Goal: Task Accomplishment & Management: Use online tool/utility

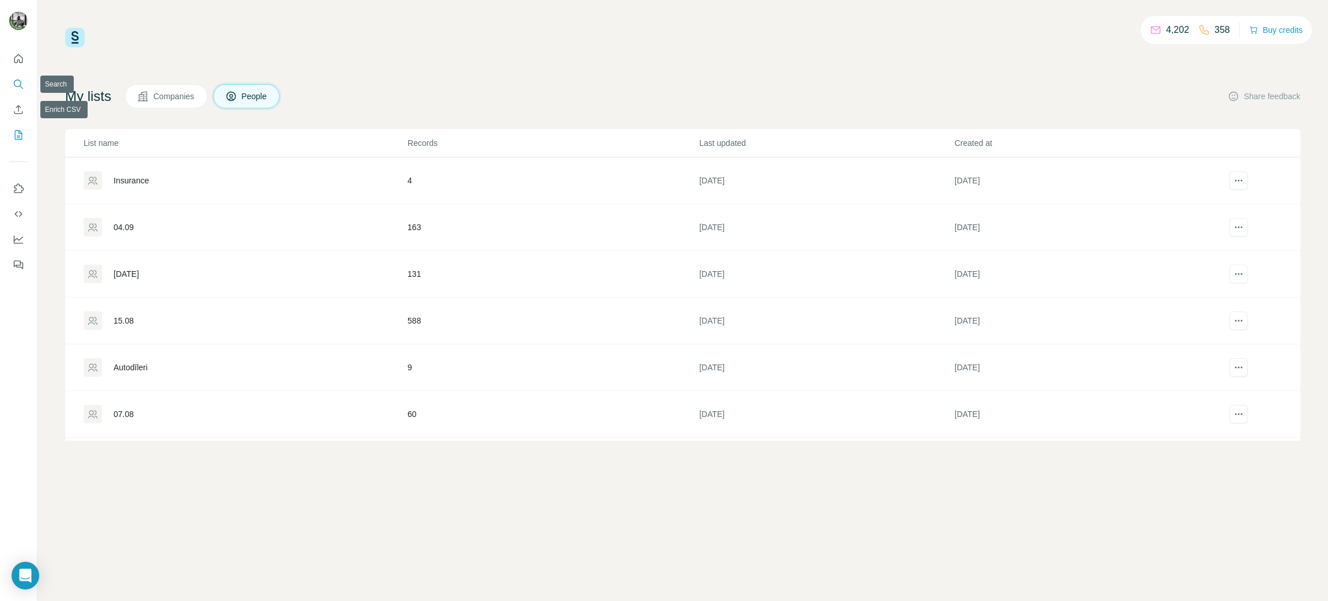
click at [20, 80] on icon "Search" at bounding box center [19, 84] width 12 height 12
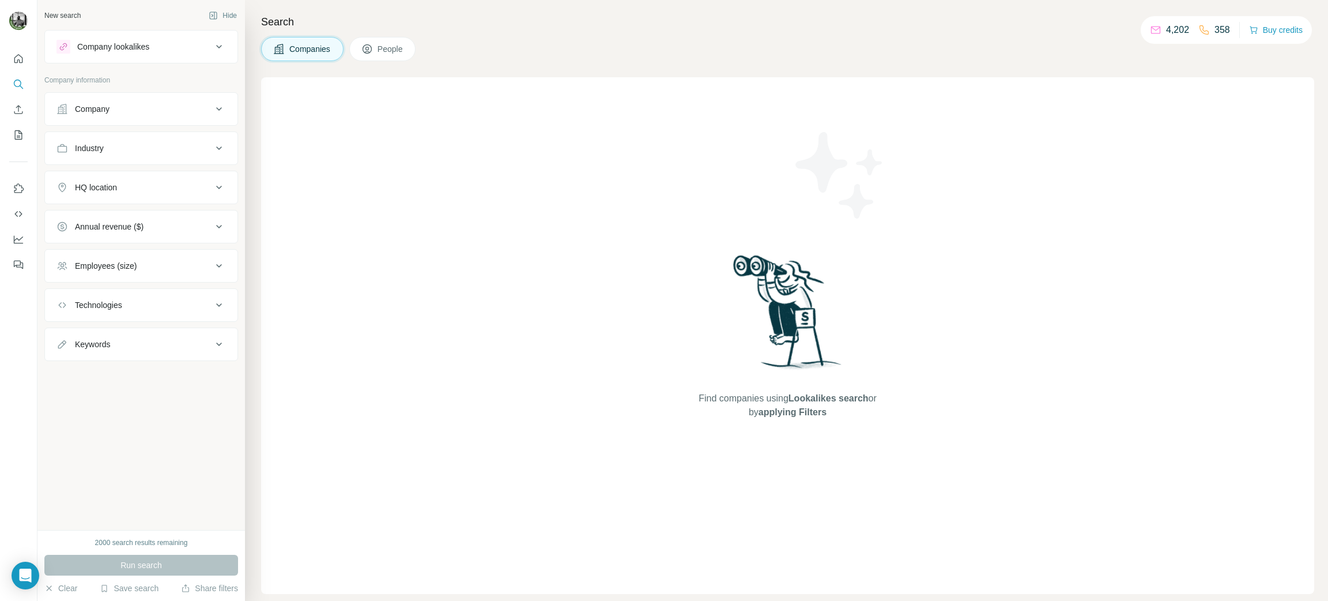
click at [164, 109] on div "Company" at bounding box center [134, 109] width 156 height 12
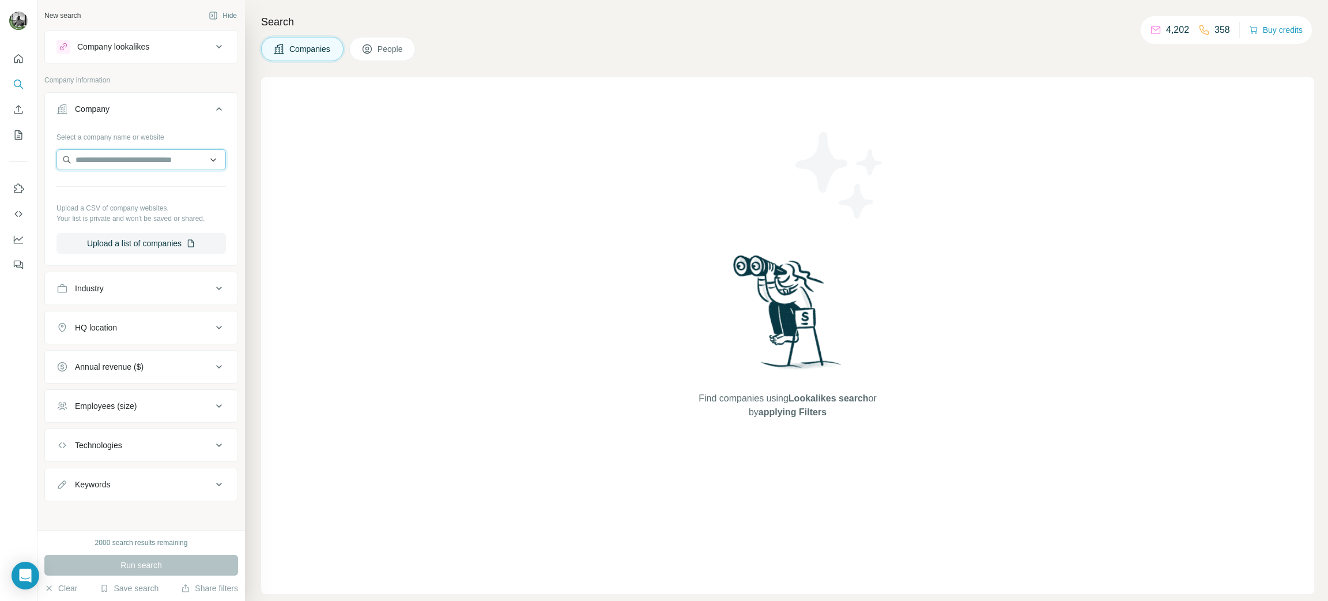
click at [144, 158] on input "text" at bounding box center [140, 159] width 169 height 21
click at [126, 294] on div "Industry" at bounding box center [134, 288] width 156 height 12
click at [127, 323] on input at bounding box center [135, 317] width 142 height 13
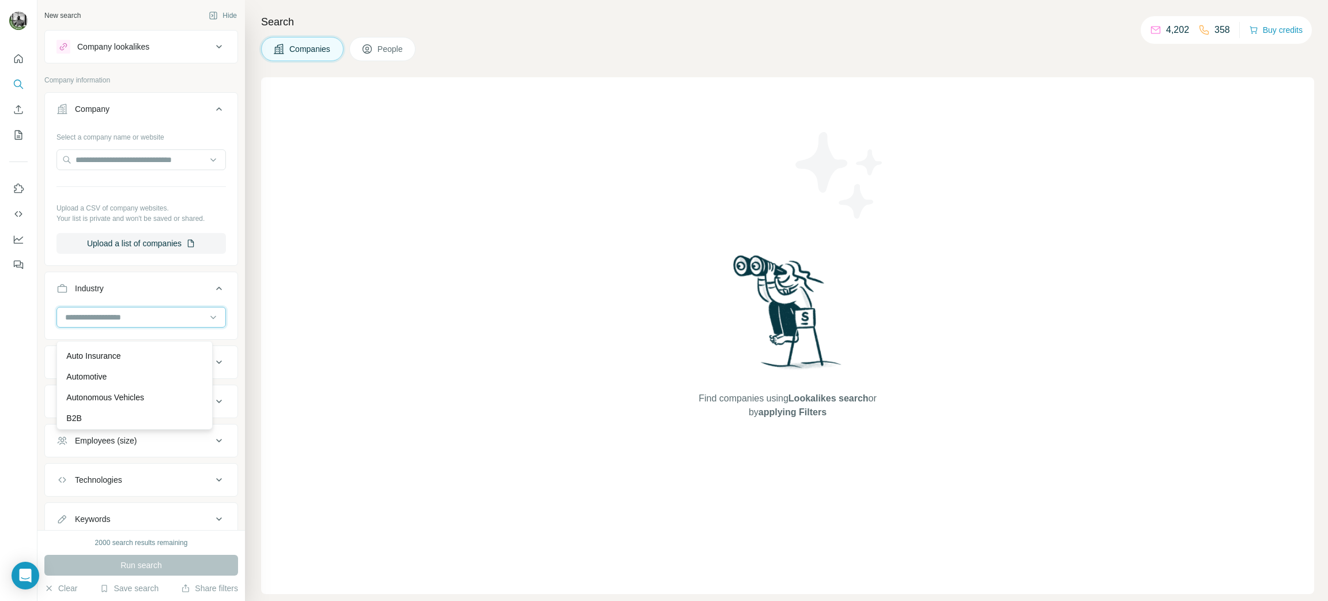
click at [115, 323] on input at bounding box center [135, 317] width 142 height 13
click at [114, 323] on input at bounding box center [135, 317] width 142 height 13
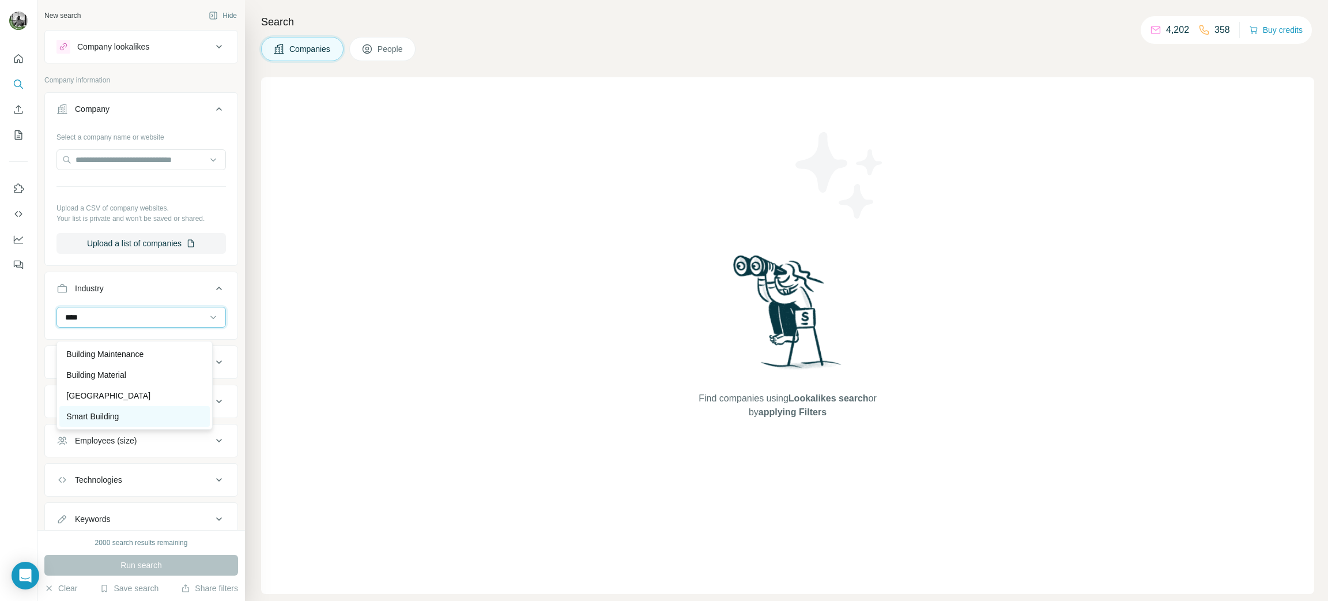
type input "****"
click at [119, 409] on div "Smart Building" at bounding box center [134, 416] width 150 height 21
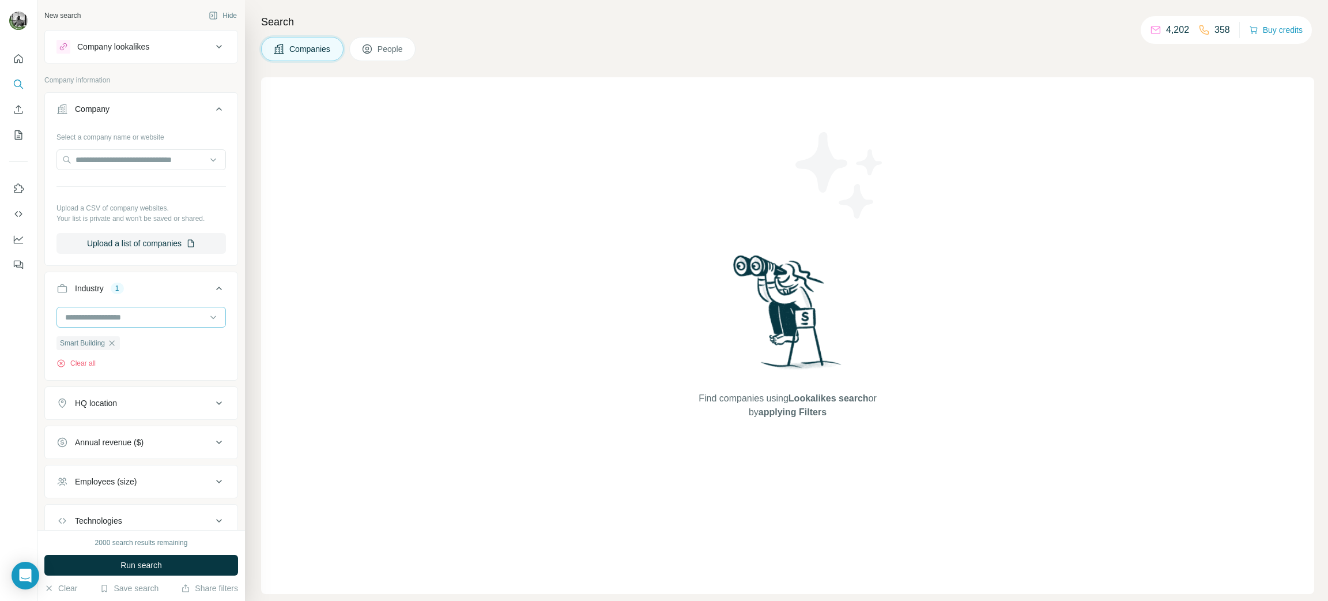
click at [134, 323] on input at bounding box center [135, 317] width 142 height 13
click at [130, 321] on input at bounding box center [135, 317] width 142 height 13
type input "***"
click at [96, 372] on p "Farming" at bounding box center [80, 375] width 29 height 12
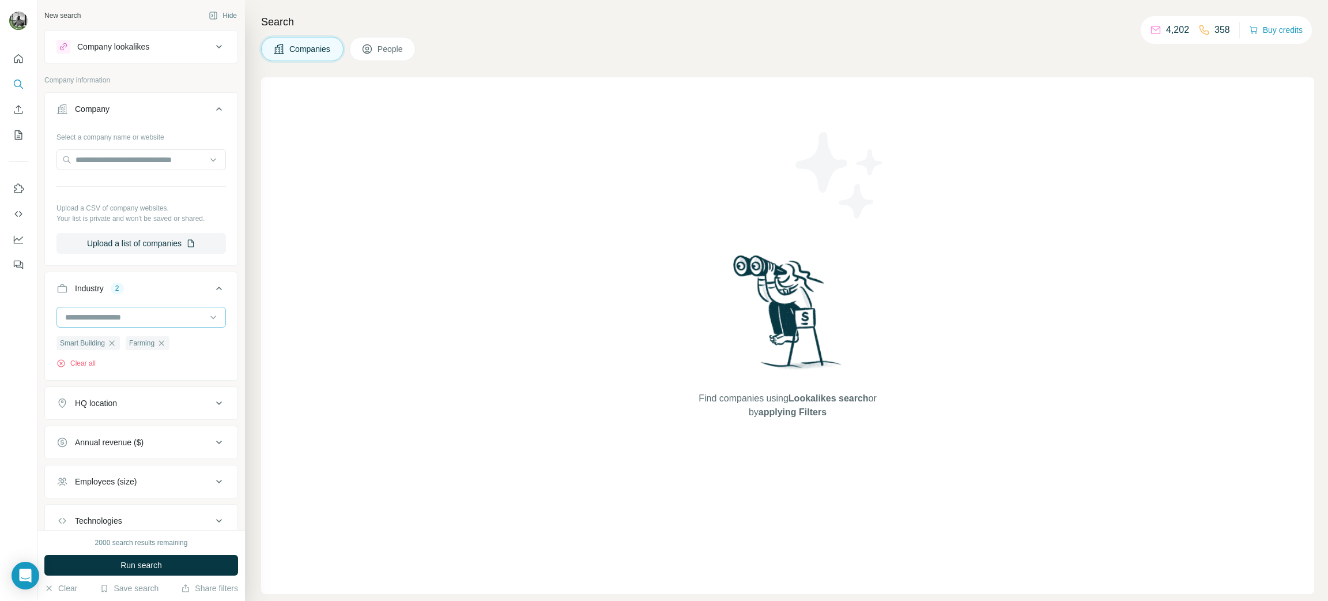
click at [130, 323] on input at bounding box center [135, 317] width 142 height 13
type input "****"
click at [115, 371] on p "Building Material" at bounding box center [96, 375] width 60 height 12
click at [136, 323] on input at bounding box center [135, 317] width 142 height 13
click at [146, 323] on input at bounding box center [135, 317] width 142 height 13
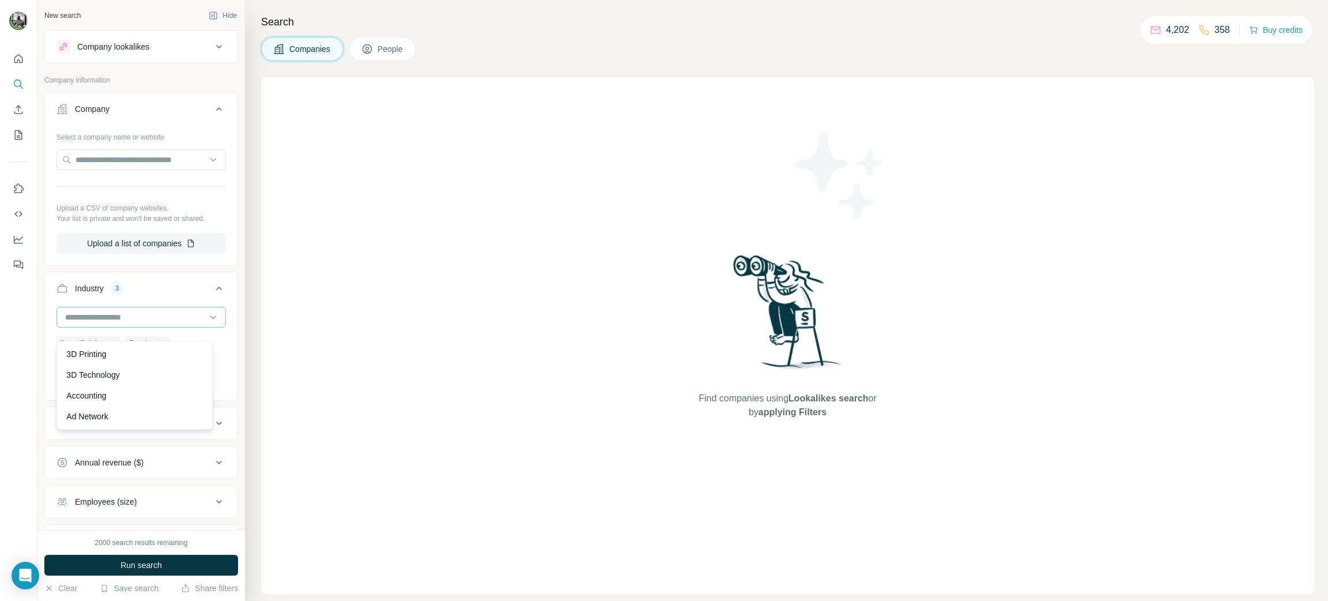
click at [146, 323] on input at bounding box center [135, 317] width 142 height 13
type input "*****"
click at [129, 354] on div "Construction" at bounding box center [134, 354] width 137 height 12
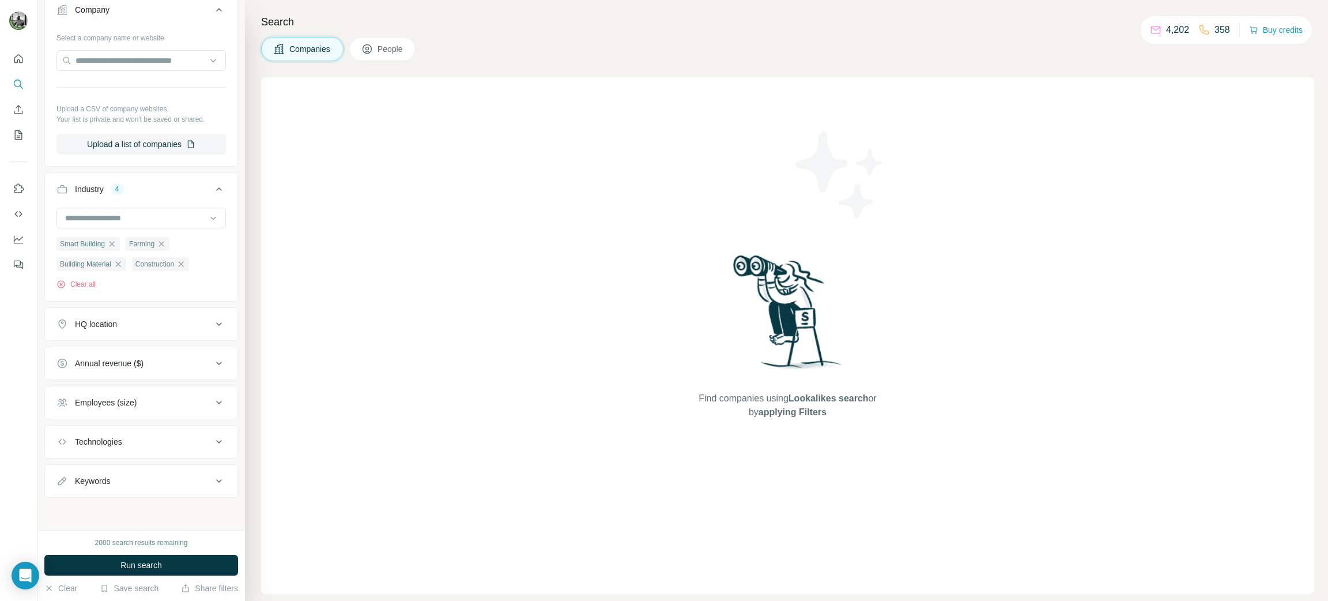
scroll to position [110, 0]
click at [158, 326] on div "HQ location" at bounding box center [134, 324] width 156 height 12
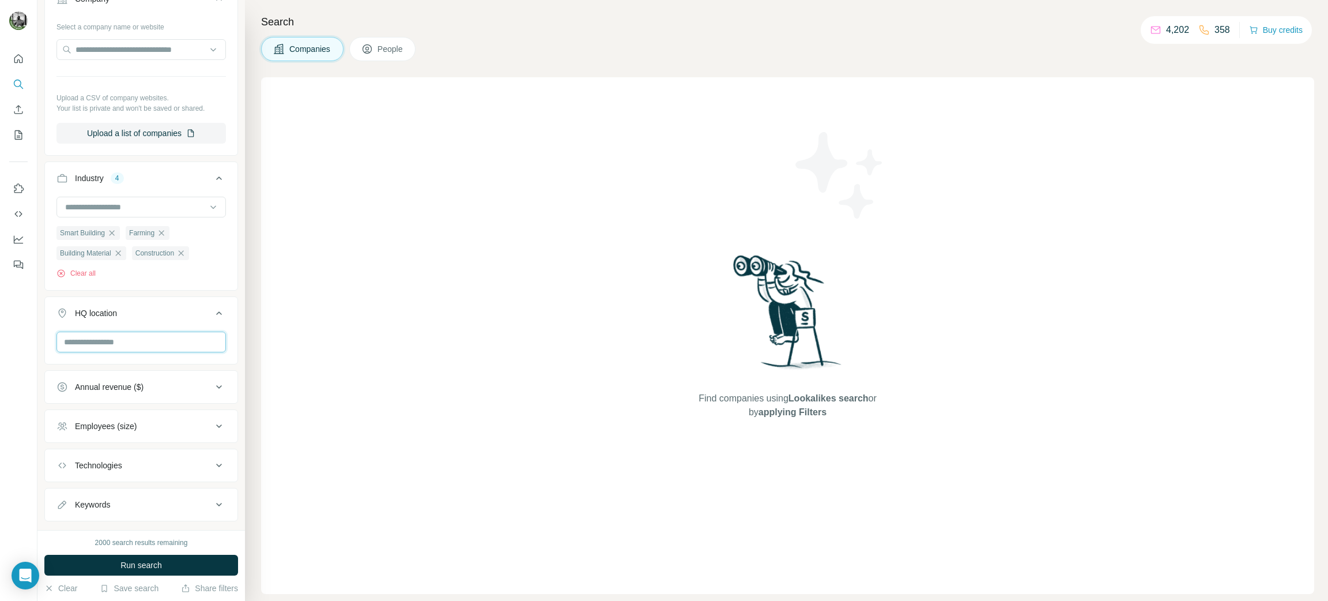
click at [134, 354] on div at bounding box center [140, 342] width 169 height 23
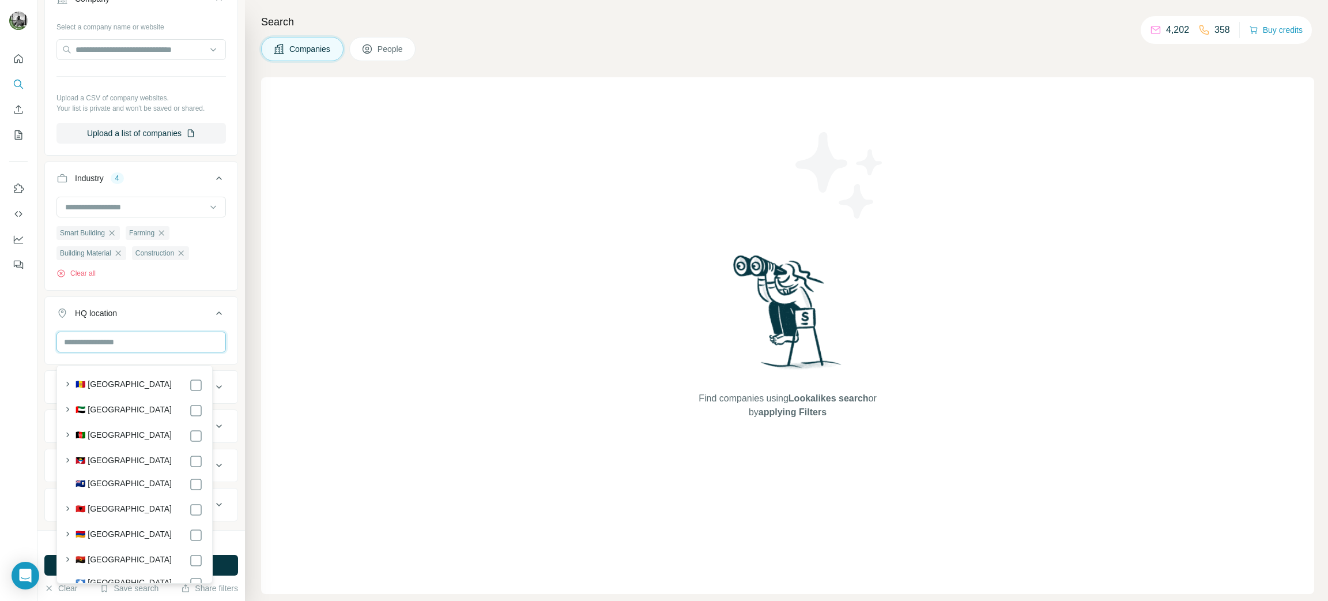
click at [131, 351] on input "text" at bounding box center [140, 341] width 169 height 21
type input "******"
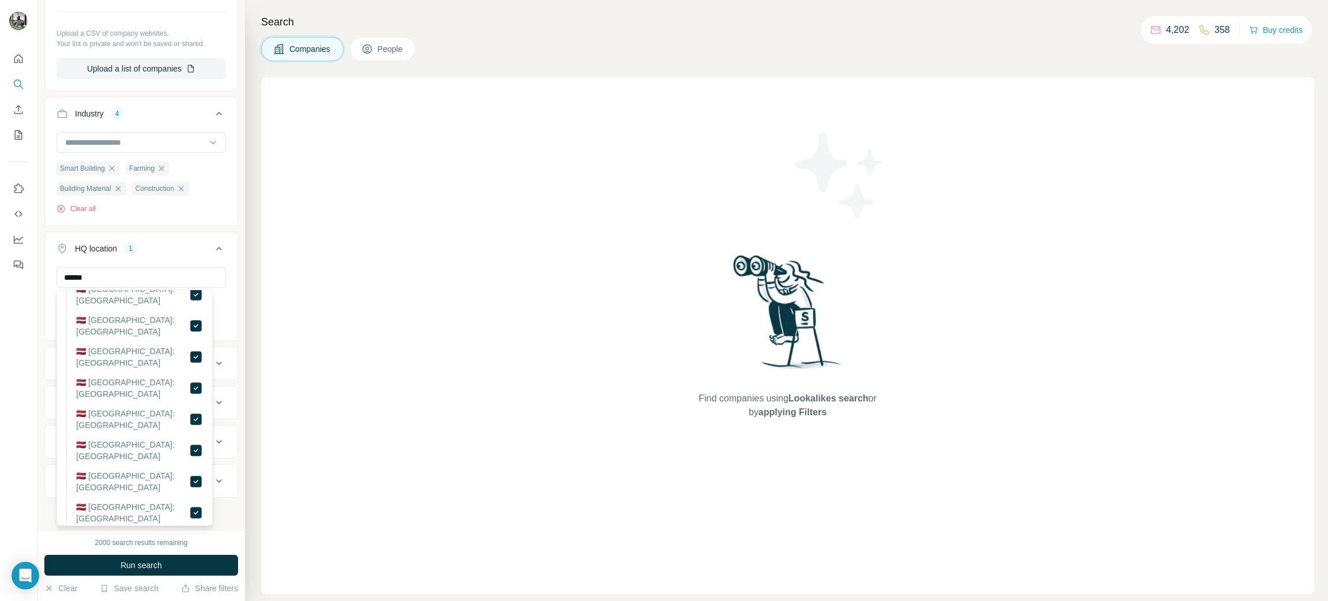
scroll to position [901, 0]
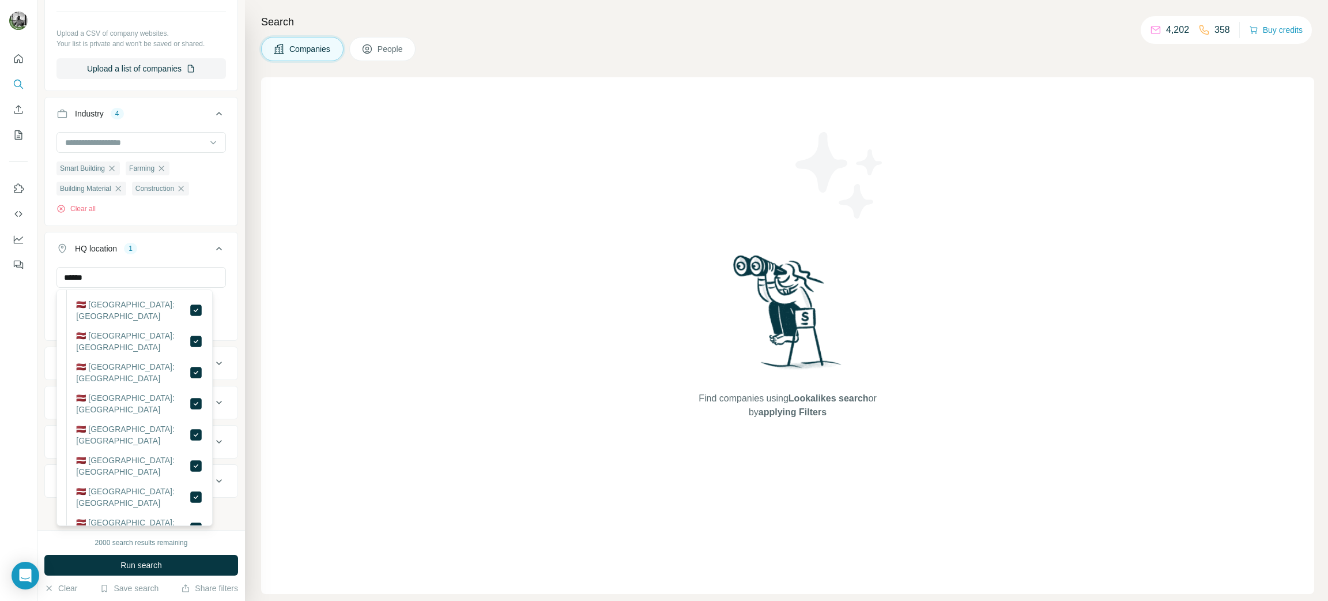
click at [21, 393] on div at bounding box center [18, 300] width 37 height 601
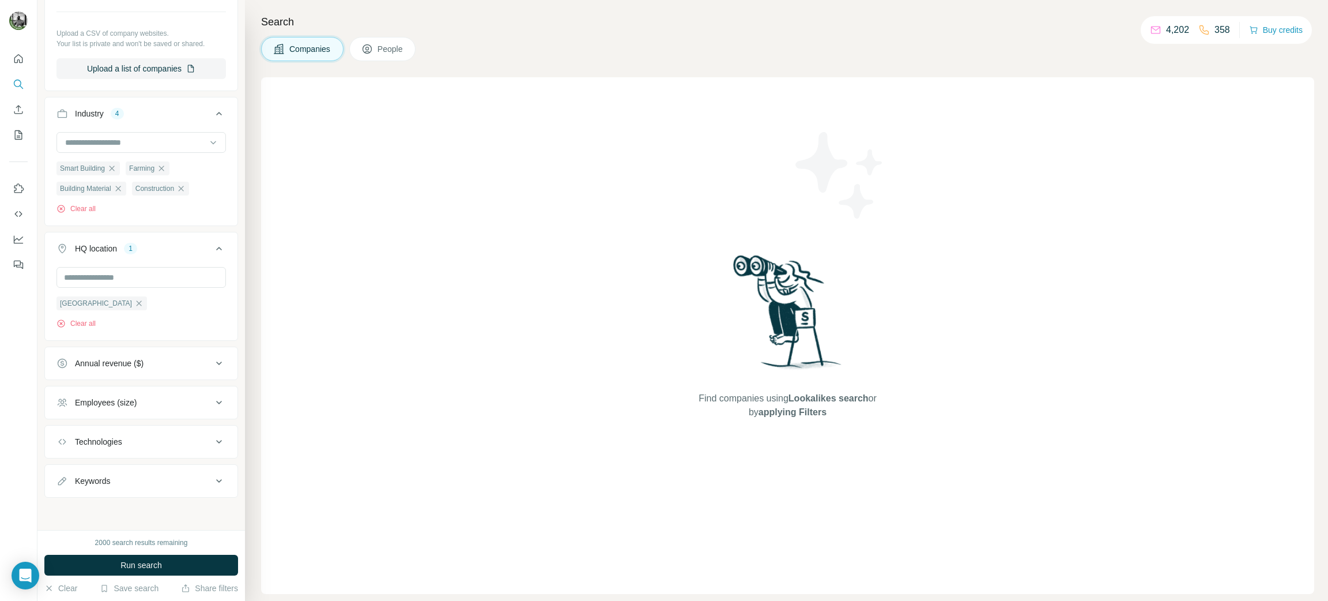
click at [402, 54] on span "People" at bounding box center [391, 49] width 27 height 12
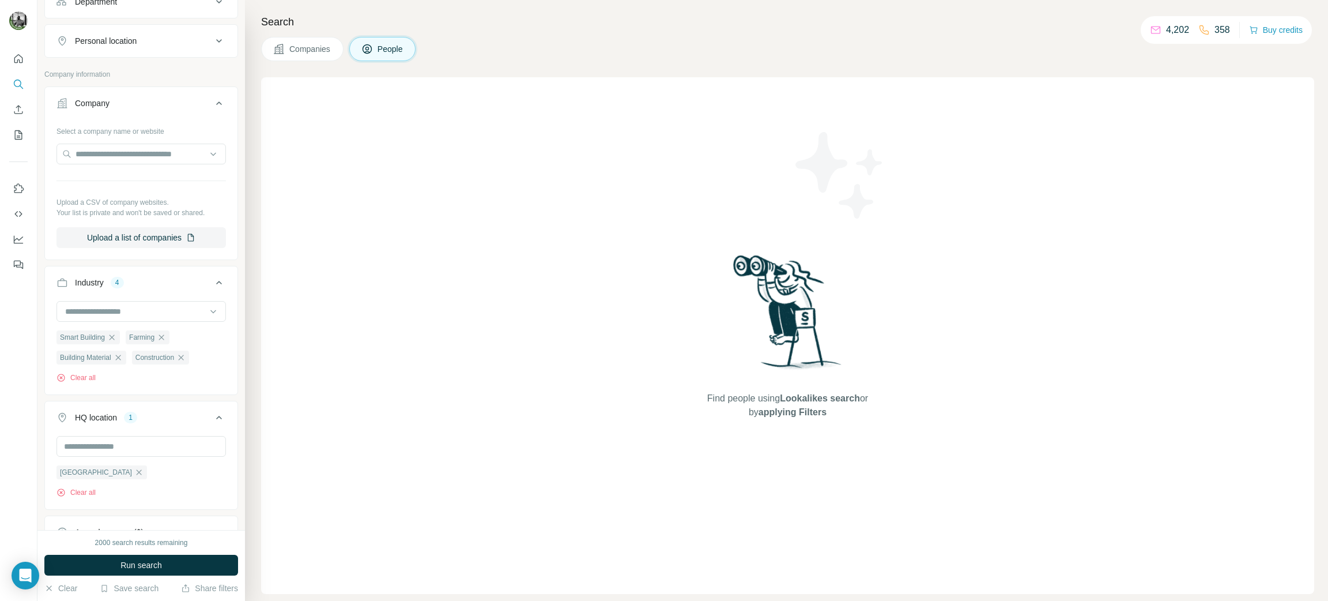
scroll to position [367, 0]
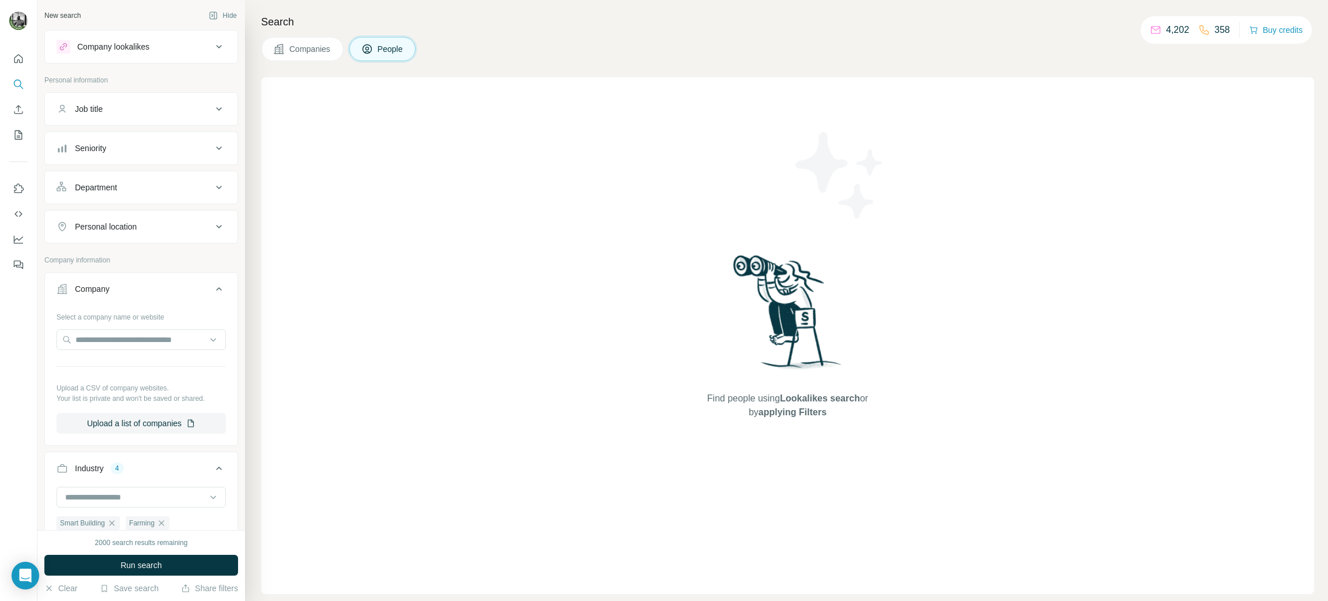
click at [184, 102] on button "Job title" at bounding box center [141, 109] width 193 height 28
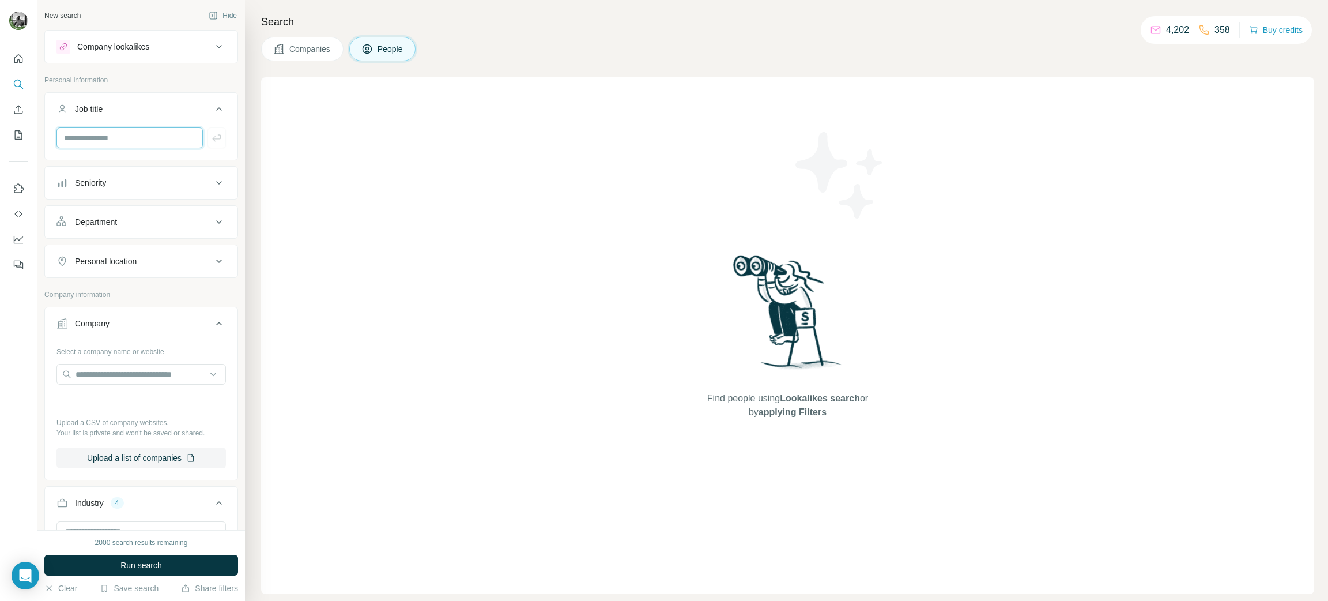
click at [144, 138] on input "text" at bounding box center [129, 137] width 146 height 21
type input "***"
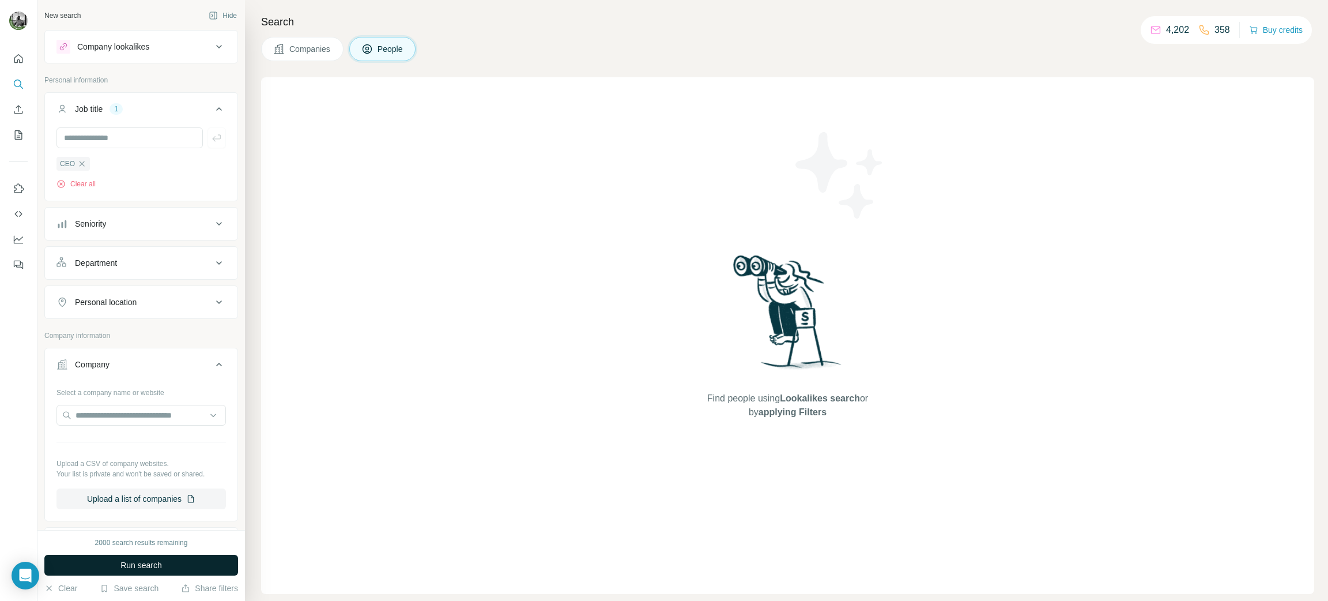
click at [141, 561] on span "Run search" at bounding box center [141, 565] width 42 height 12
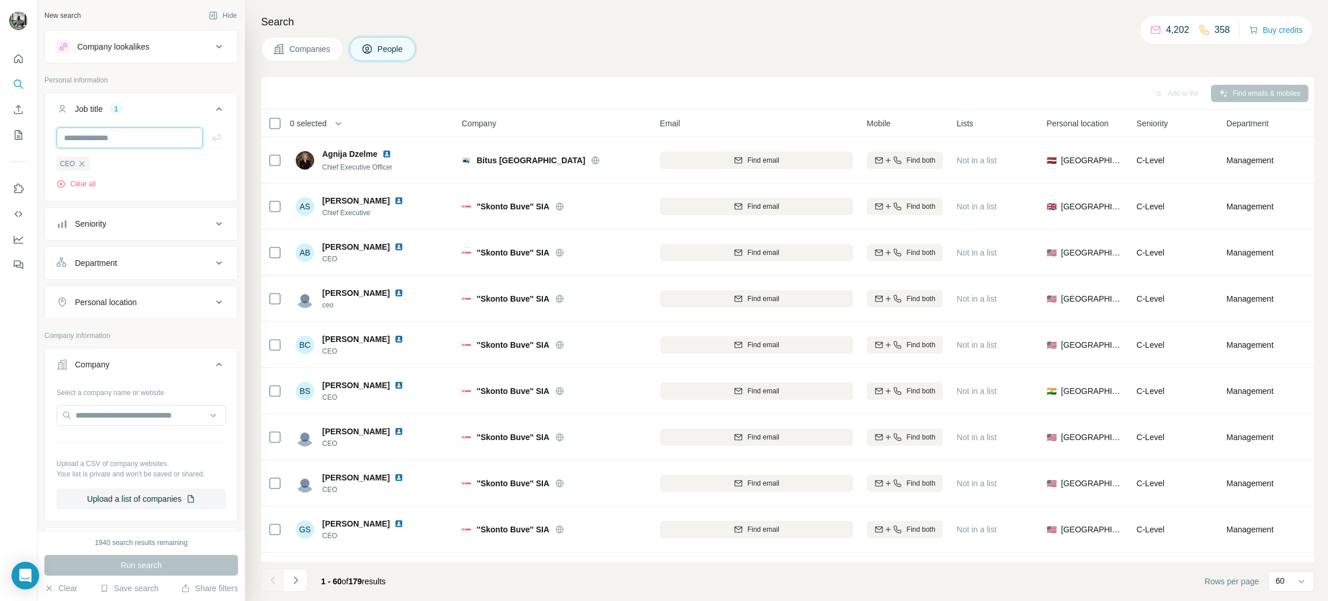
click at [126, 139] on input "text" at bounding box center [129, 137] width 146 height 21
click at [132, 139] on input "text" at bounding box center [129, 137] width 146 height 21
click at [531, 63] on div "Search Companies People Add to list Find emails & mobiles 0 selected People Com…" at bounding box center [786, 300] width 1083 height 601
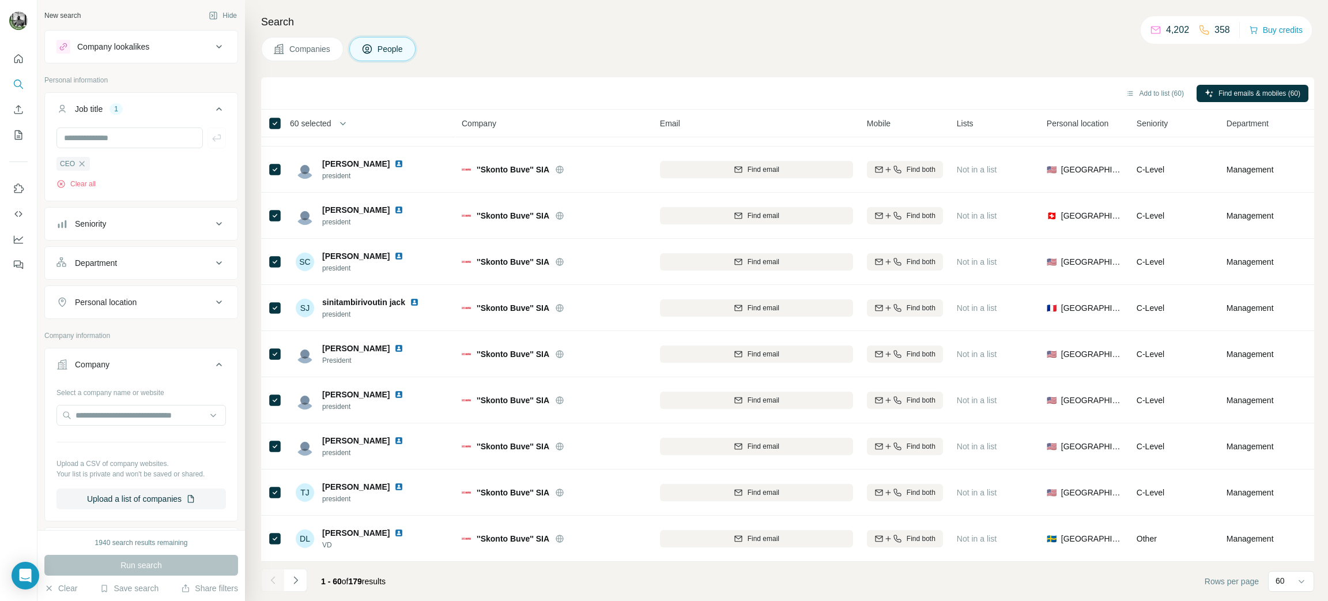
scroll to position [2350, 0]
click at [300, 582] on icon "Navigate to next page" at bounding box center [296, 580] width 12 height 12
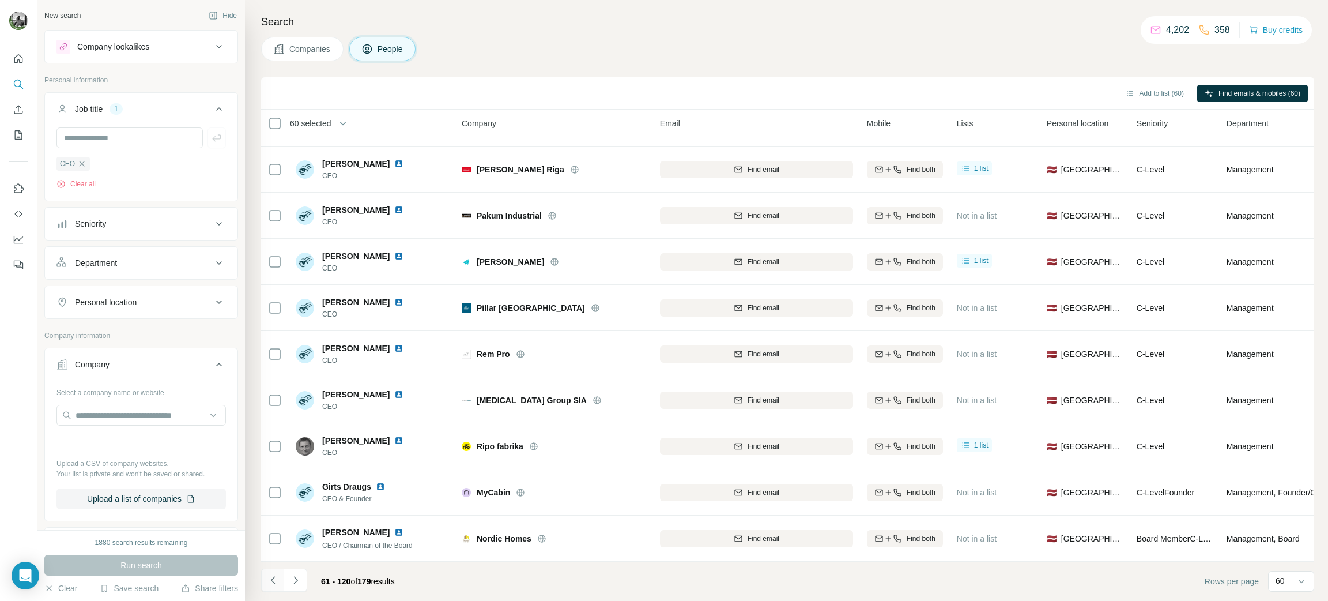
click at [271, 576] on icon "Navigate to previous page" at bounding box center [273, 580] width 12 height 12
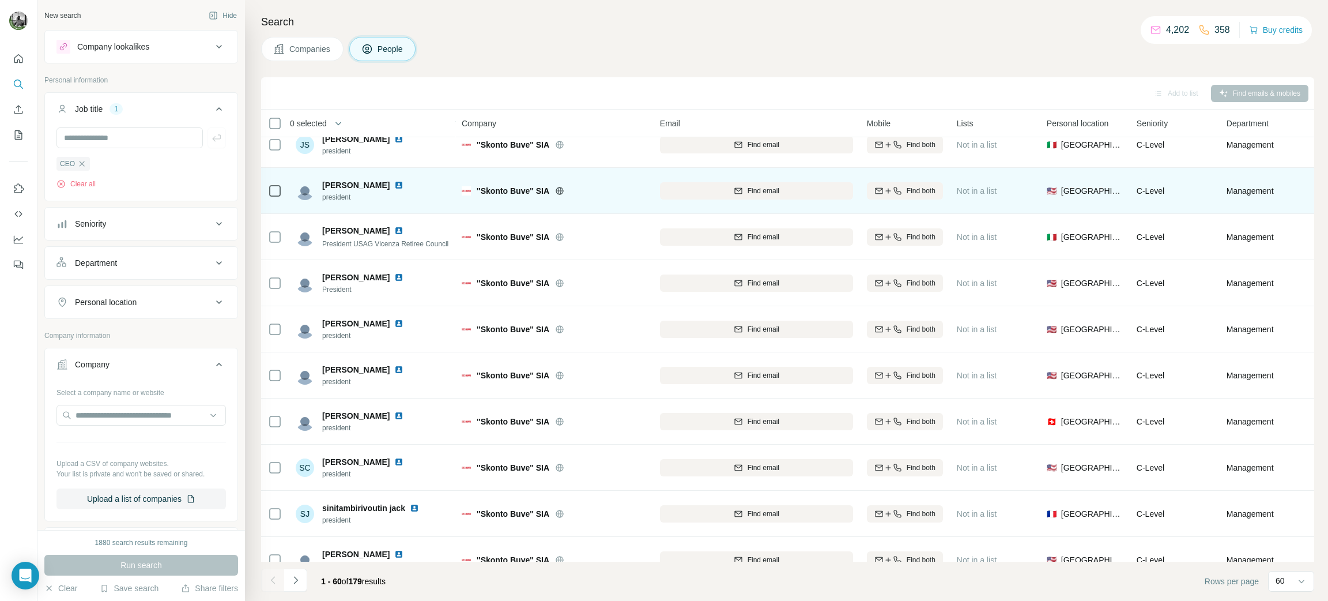
scroll to position [1918, 0]
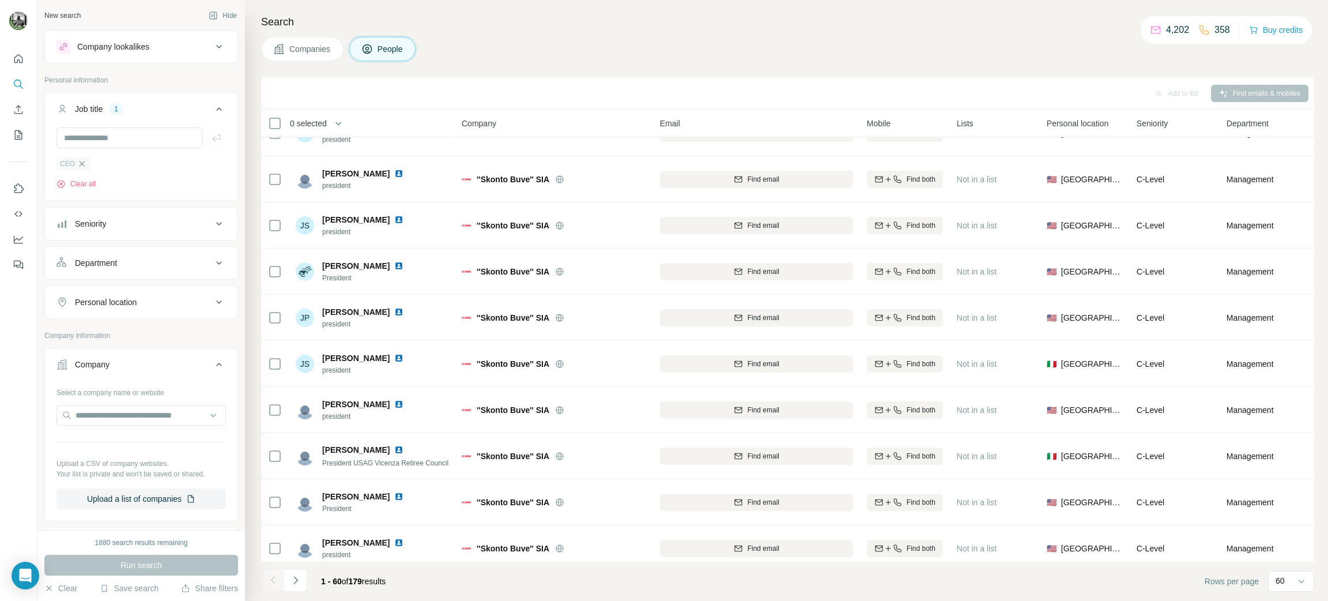
click at [85, 161] on icon "button" at bounding box center [81, 163] width 9 height 9
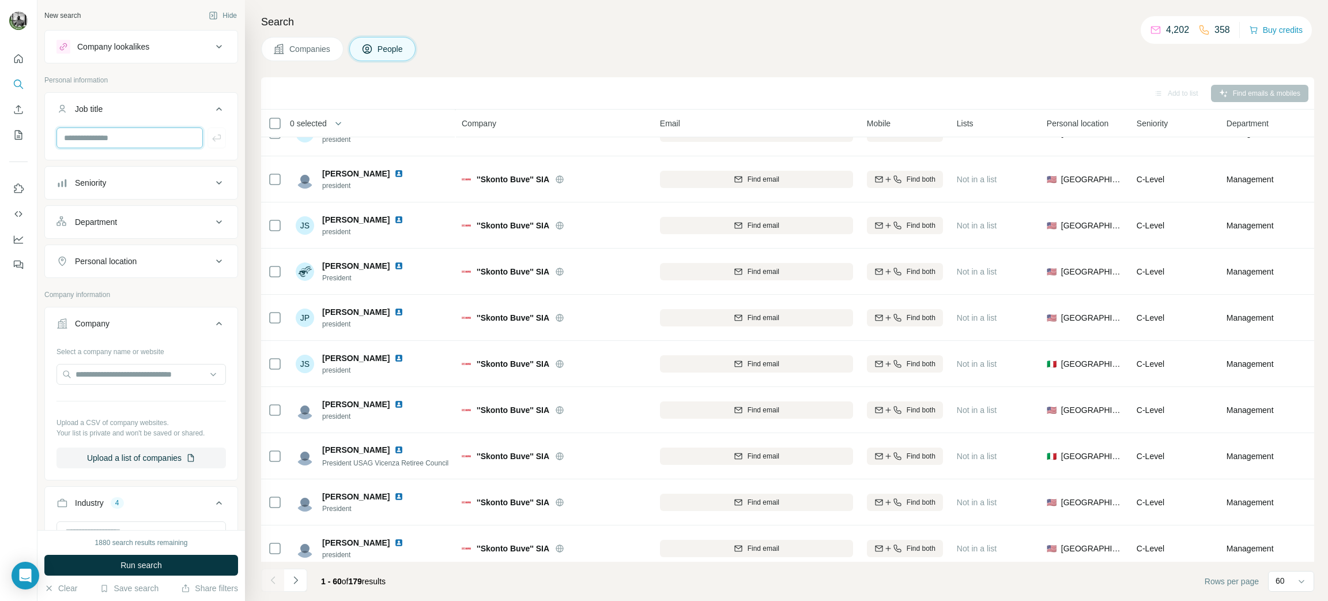
click at [101, 133] on input "text" at bounding box center [129, 137] width 146 height 21
type input "***"
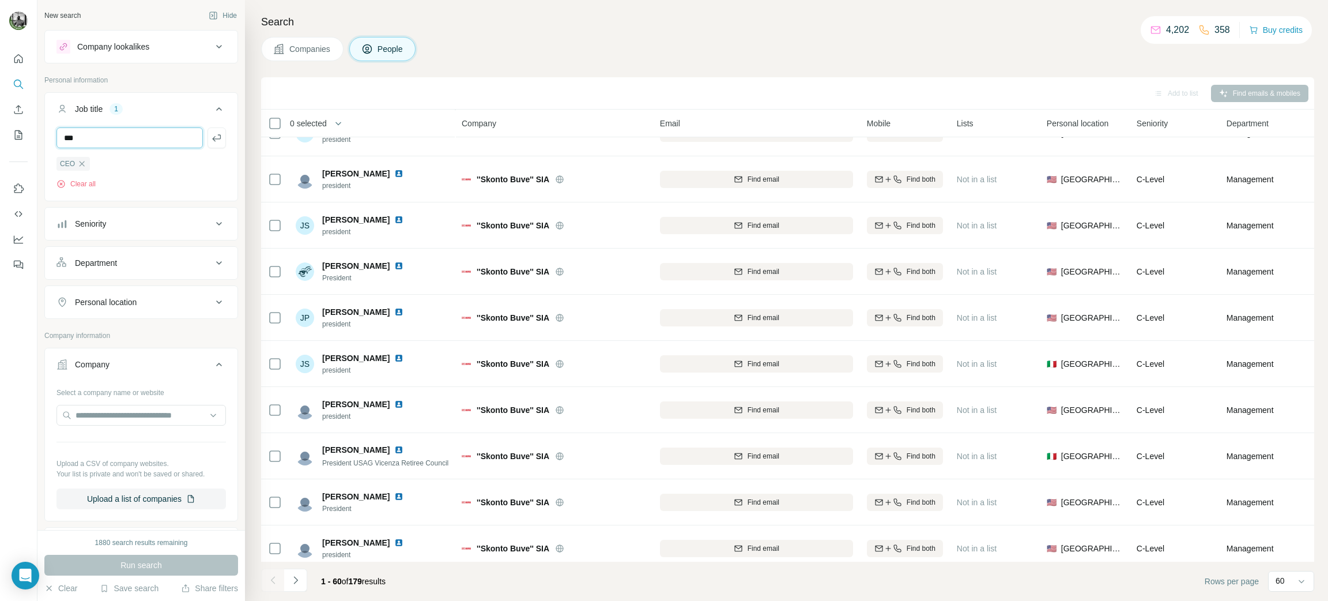
type input "***"
click at [134, 560] on span "Run search" at bounding box center [141, 565] width 42 height 12
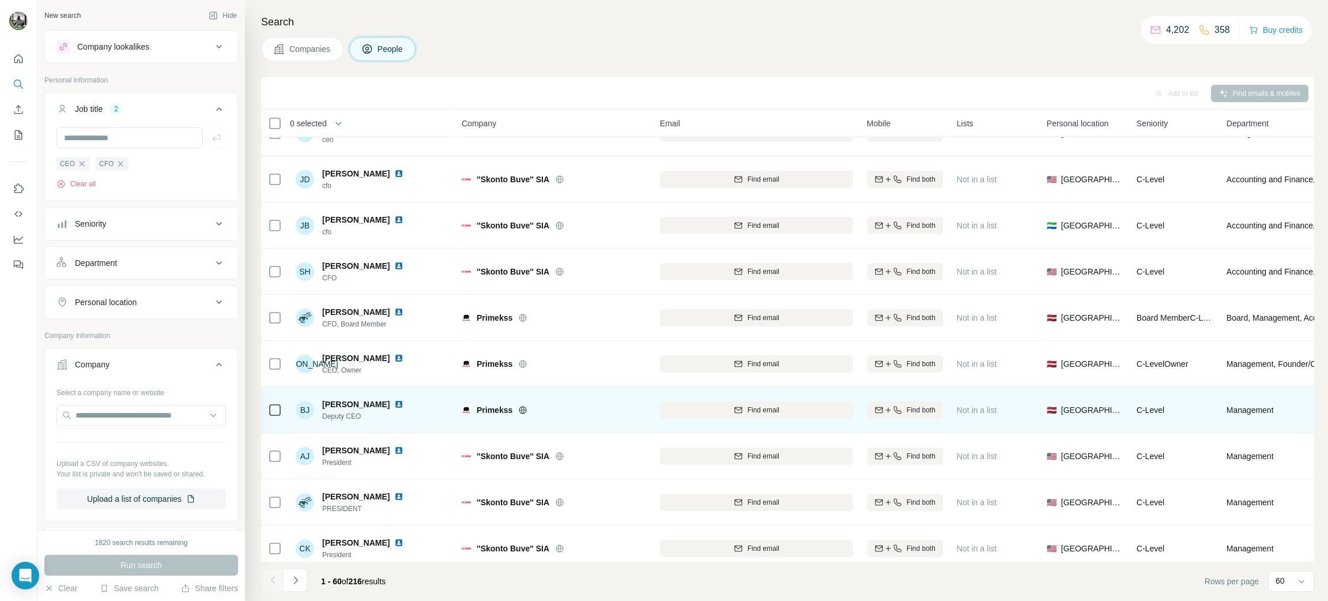
scroll to position [2350, 0]
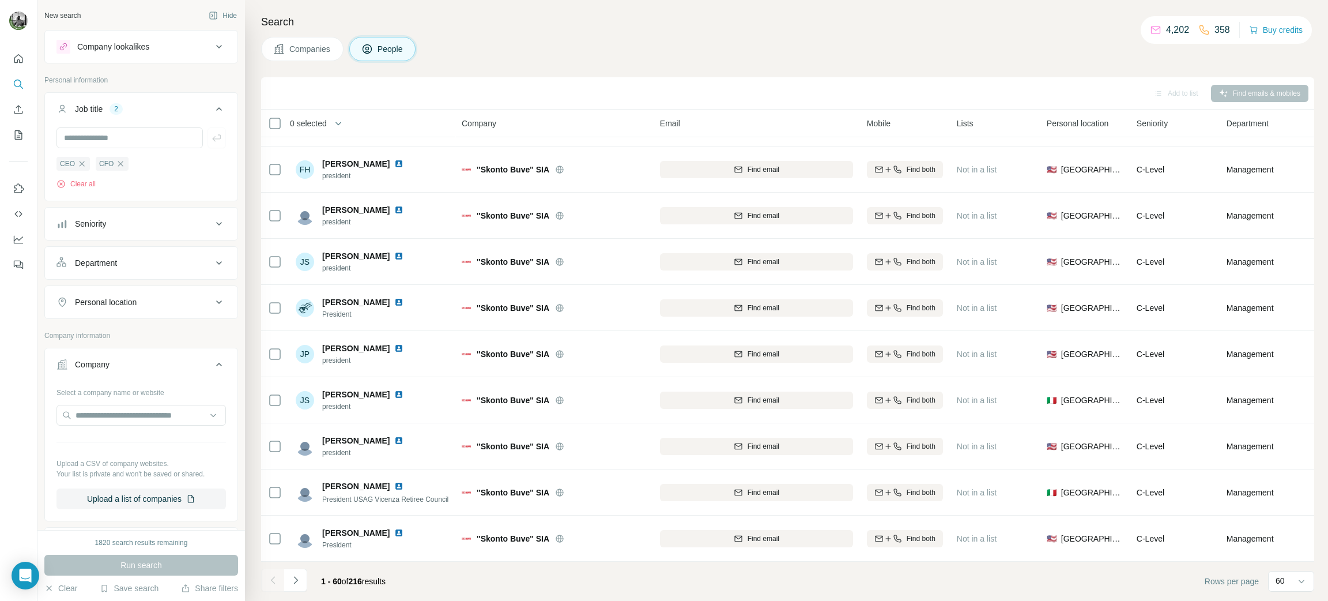
drag, startPoint x: 300, startPoint y: 578, endPoint x: 306, endPoint y: 565, distance: 13.7
click at [300, 577] on icon "Navigate to next page" at bounding box center [296, 580] width 12 height 12
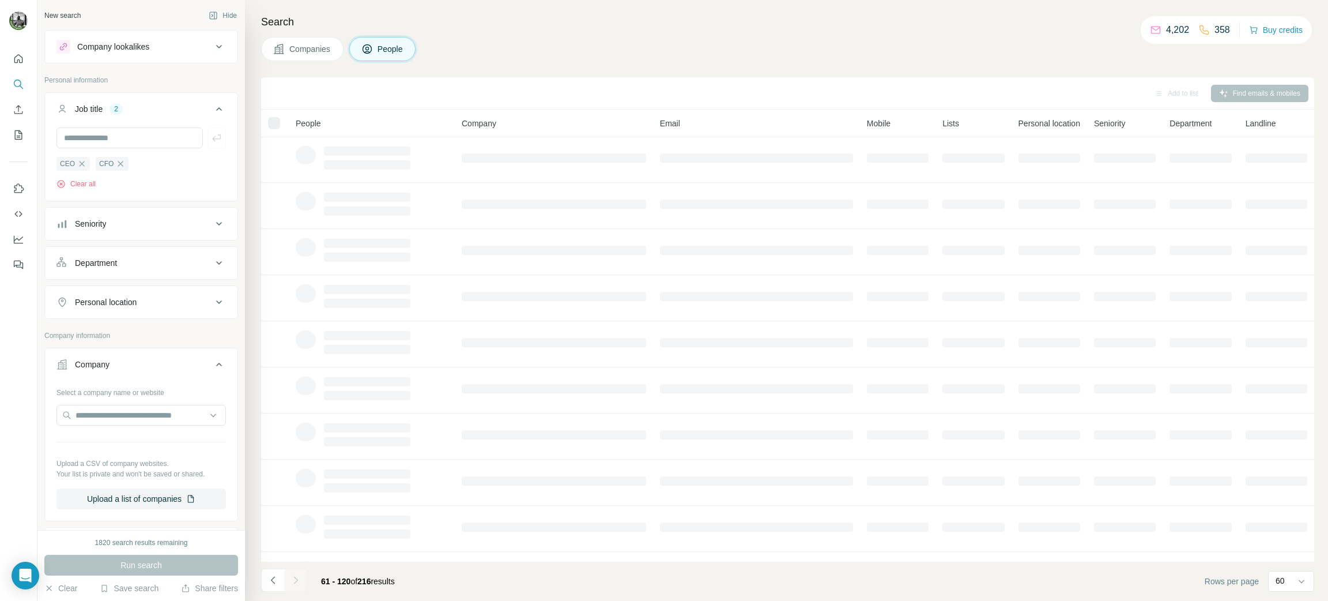
scroll to position [0, 0]
click at [212, 364] on icon at bounding box center [219, 364] width 14 height 14
click at [136, 560] on div "Run search" at bounding box center [141, 565] width 194 height 21
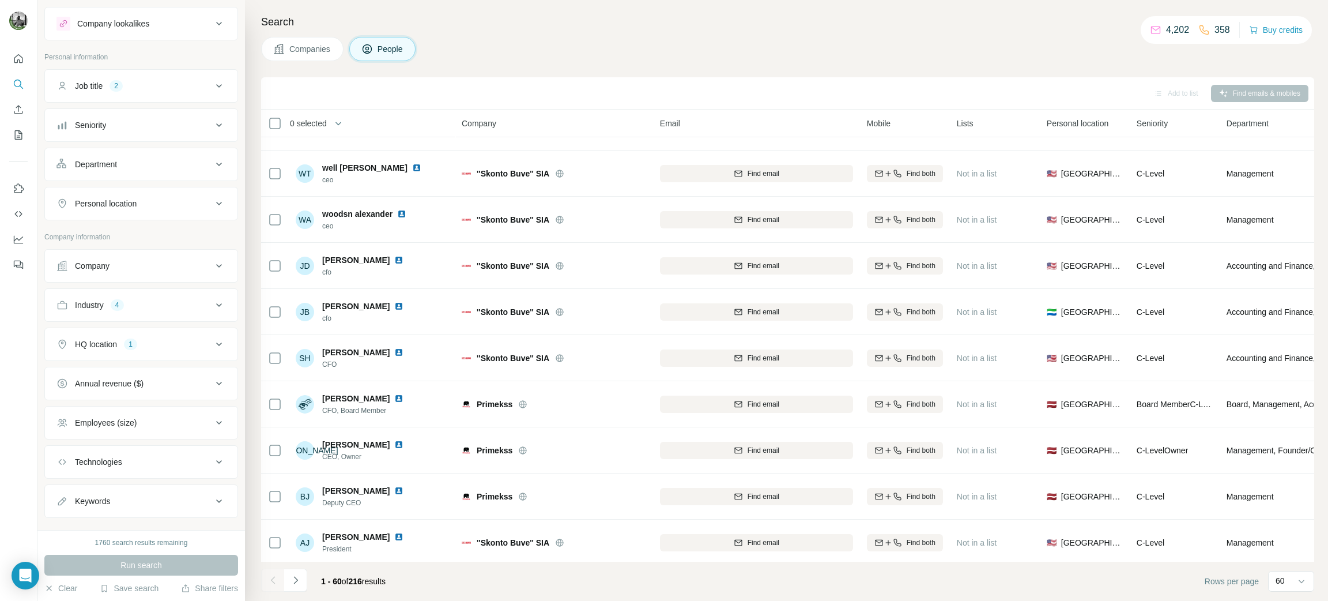
scroll to position [46, 0]
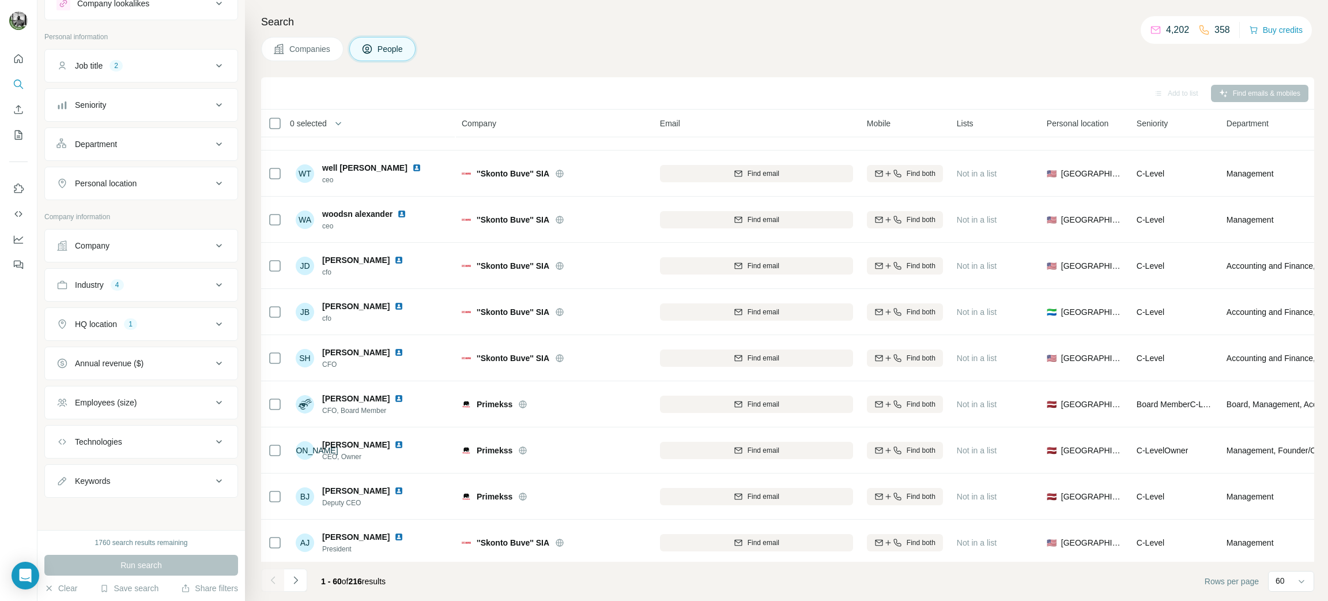
click at [212, 324] on icon at bounding box center [219, 324] width 14 height 14
click at [212, 324] on icon at bounding box center [219, 322] width 14 height 14
click at [212, 242] on icon at bounding box center [219, 246] width 14 height 14
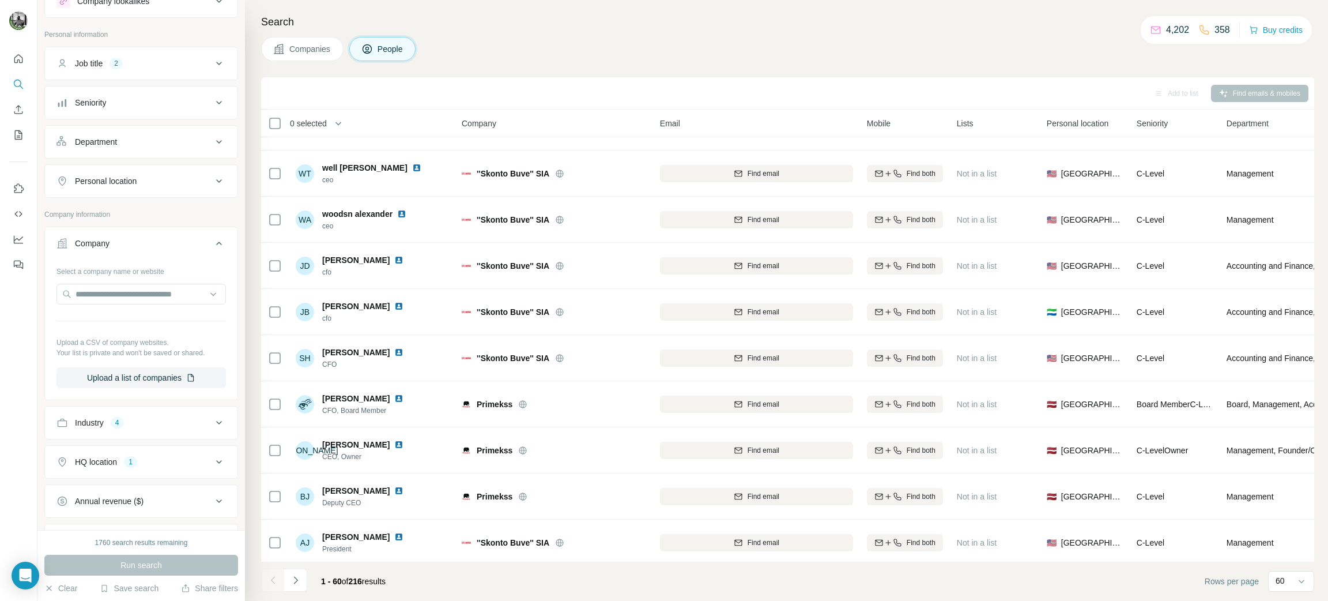
click at [212, 242] on icon at bounding box center [219, 243] width 14 height 14
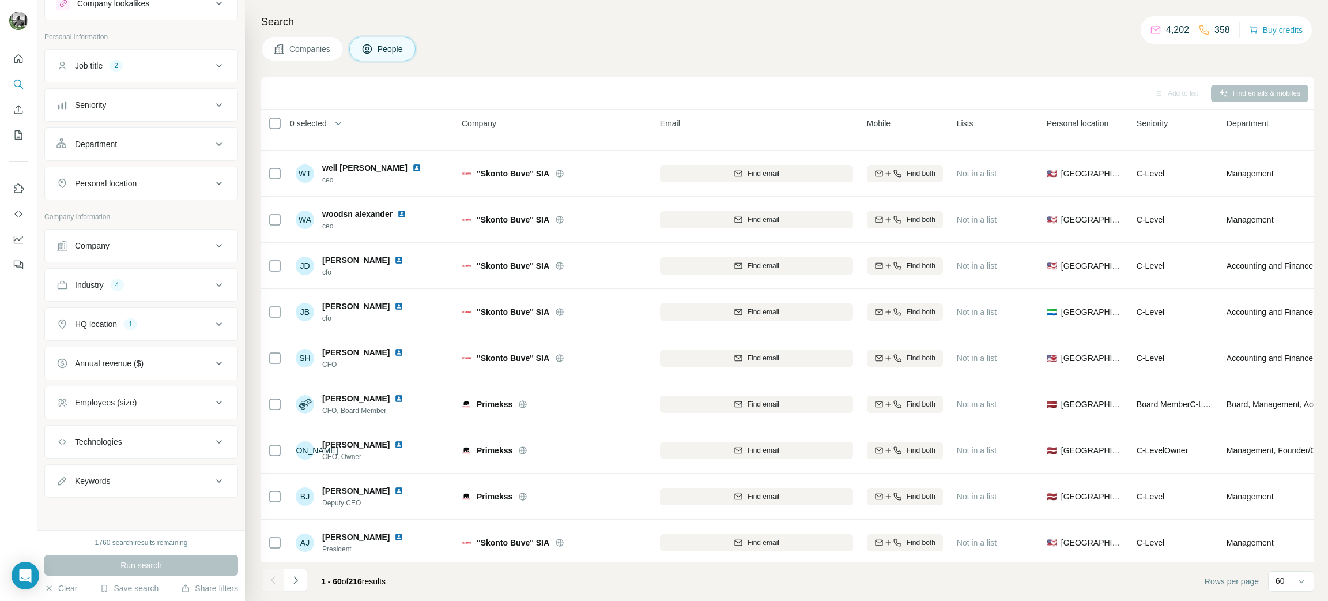
click at [212, 400] on icon at bounding box center [219, 402] width 14 height 14
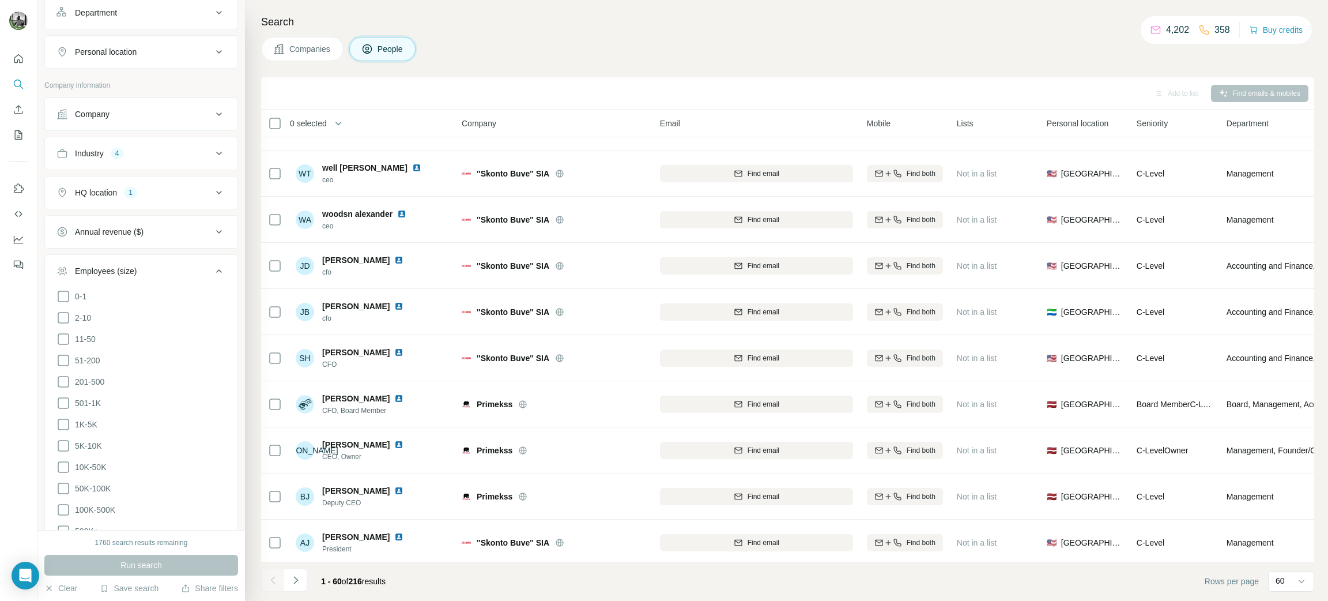
scroll to position [218, 0]
click at [61, 292] on icon at bounding box center [63, 295] width 14 height 14
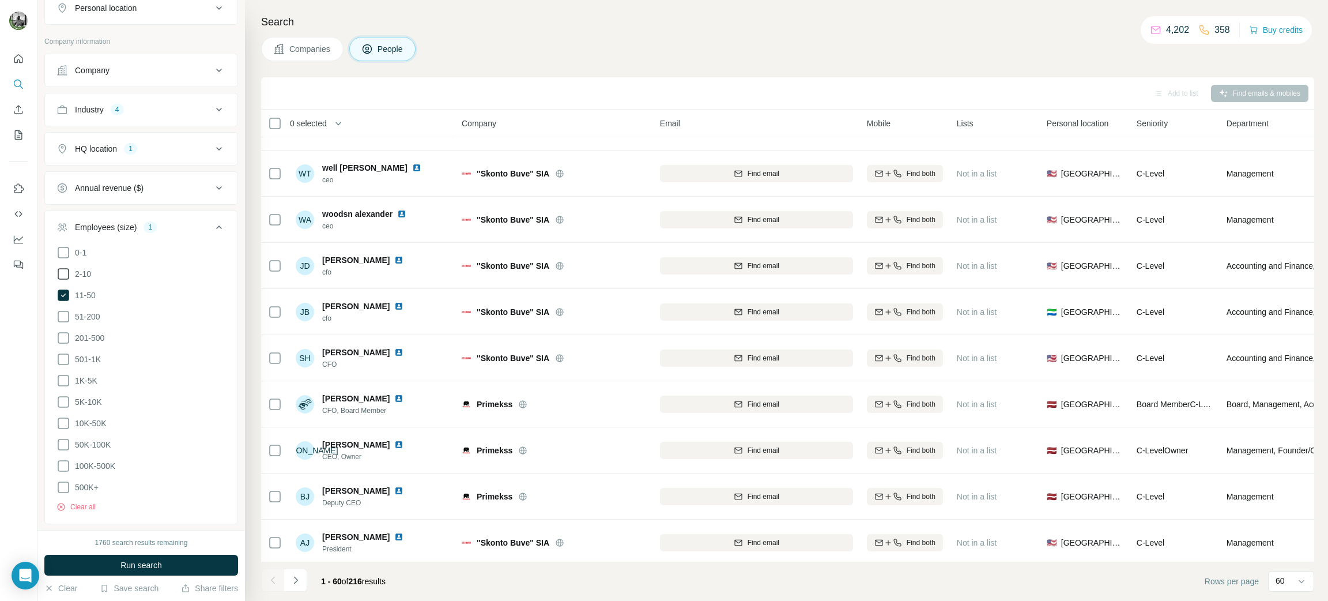
click at [65, 278] on icon at bounding box center [63, 274] width 14 height 14
click at [65, 318] on icon at bounding box center [63, 317] width 14 height 14
click at [133, 566] on span "Run search" at bounding box center [141, 565] width 42 height 12
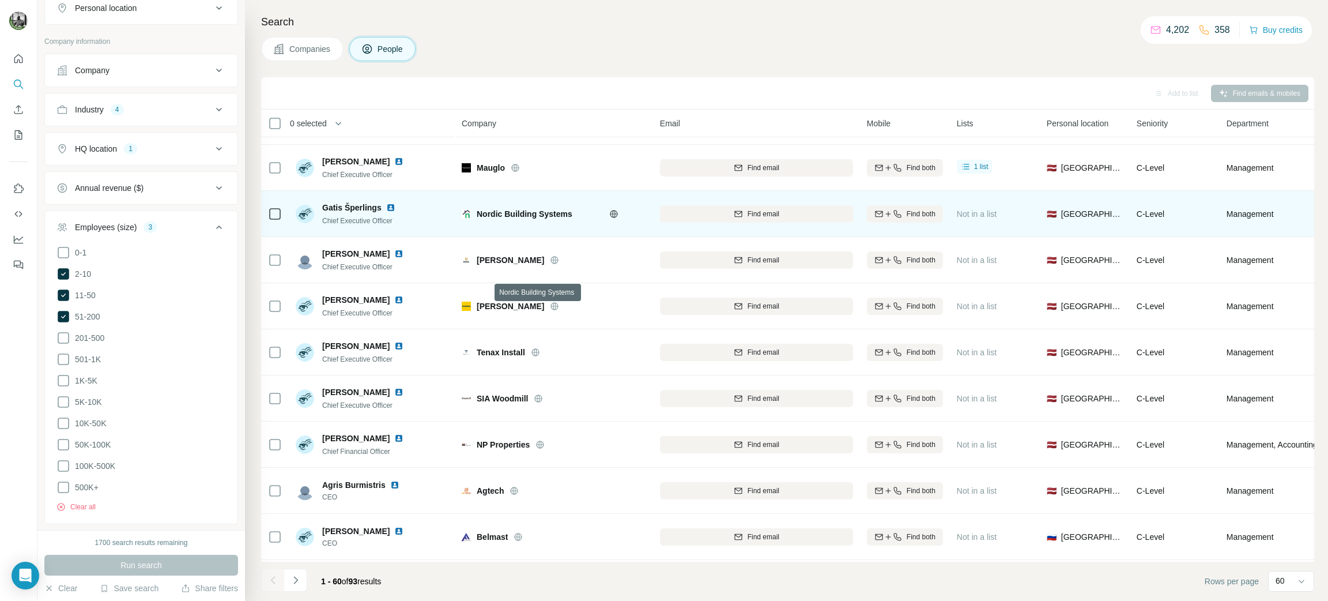
scroll to position [2350, 0]
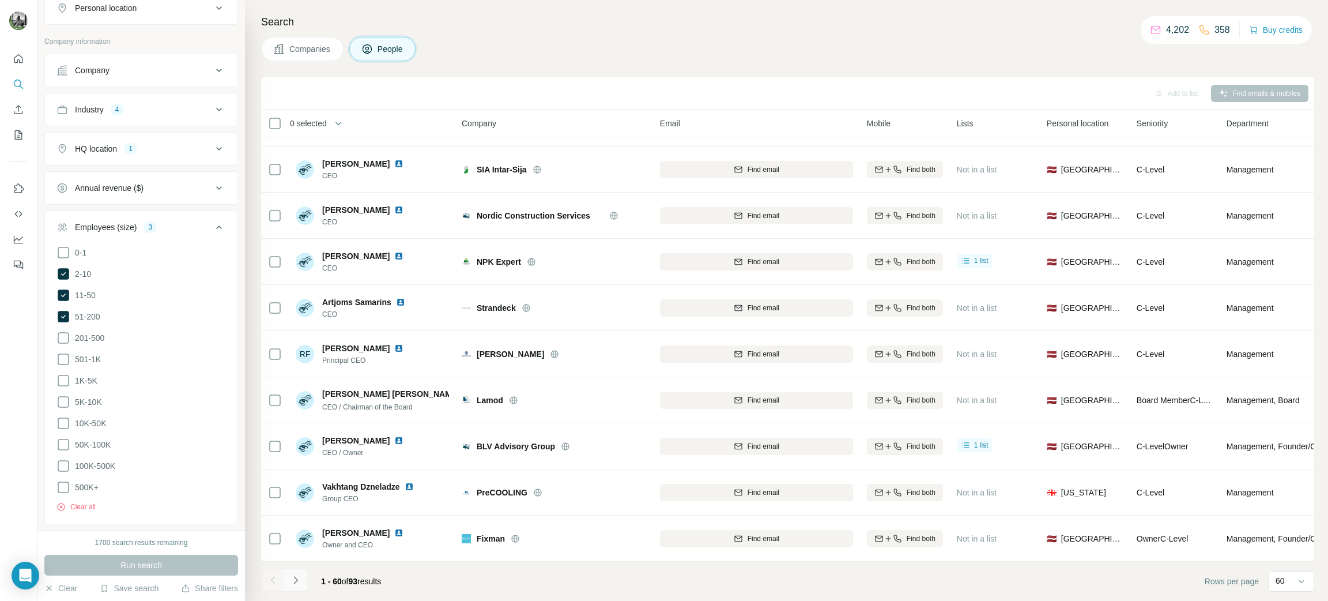
click at [298, 581] on icon "Navigate to next page" at bounding box center [296, 580] width 12 height 12
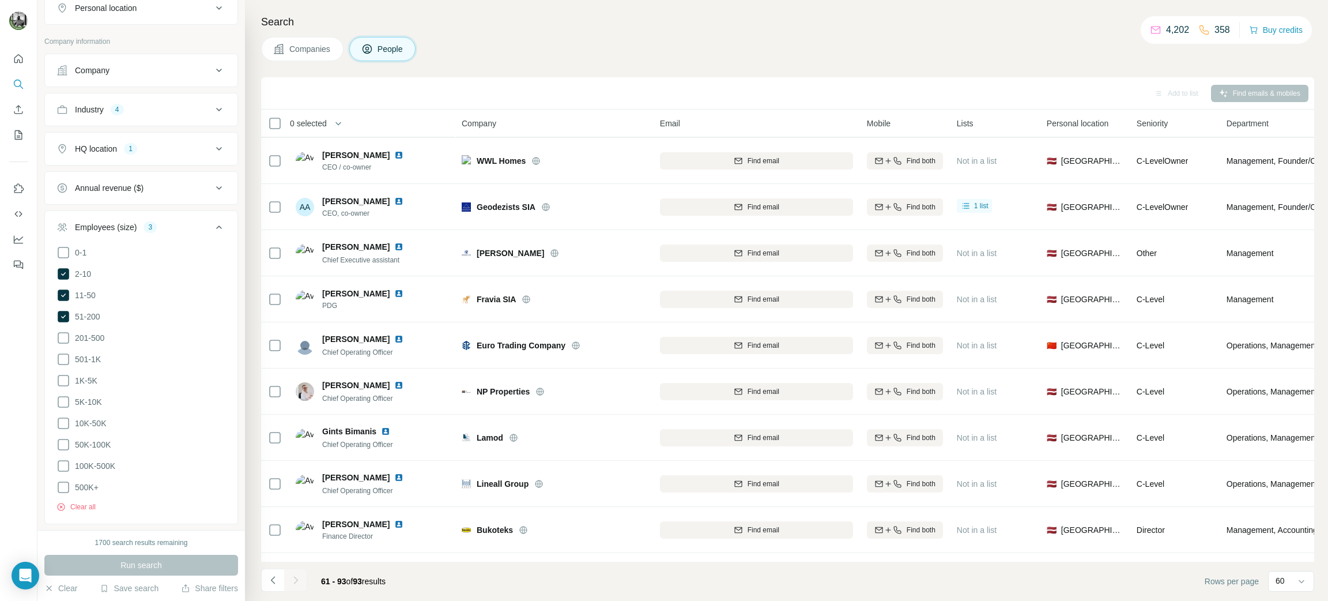
scroll to position [1106, 0]
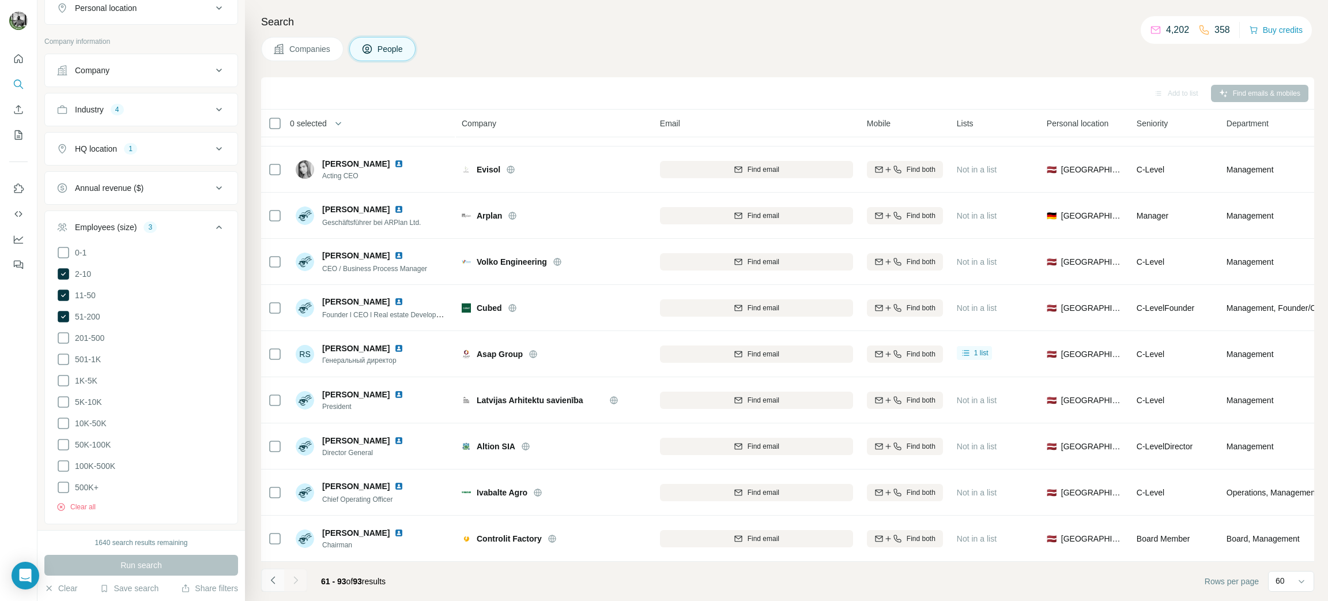
click at [275, 580] on icon "Navigate to previous page" at bounding box center [273, 580] width 12 height 12
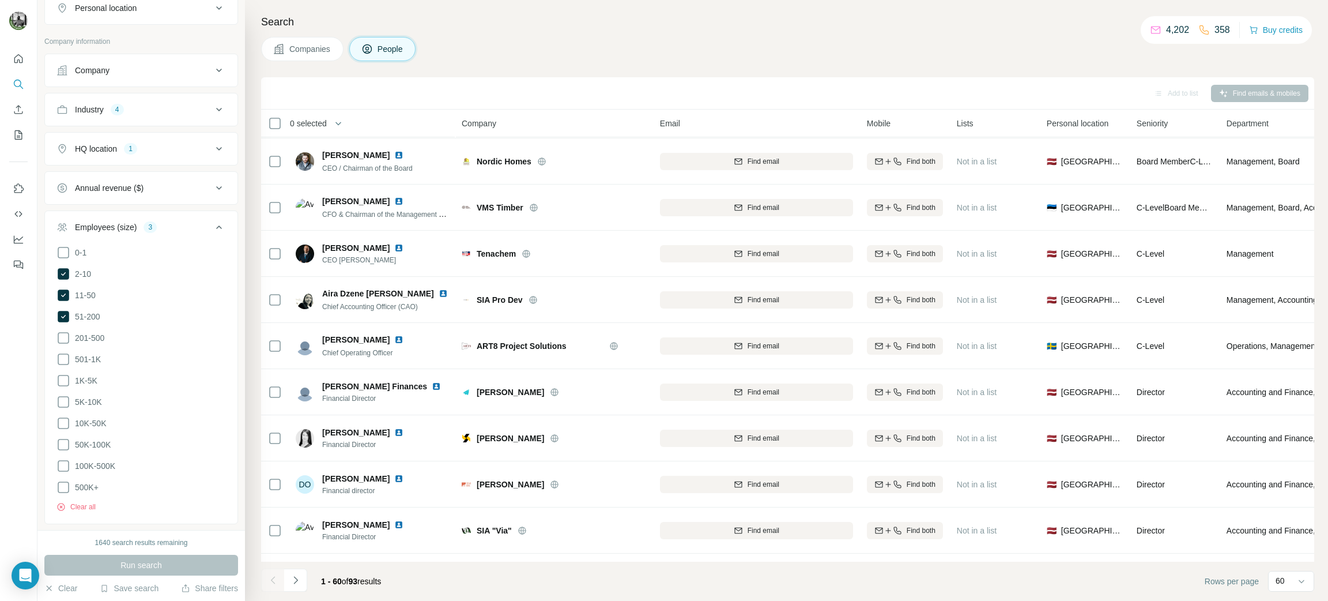
scroll to position [2350, 0]
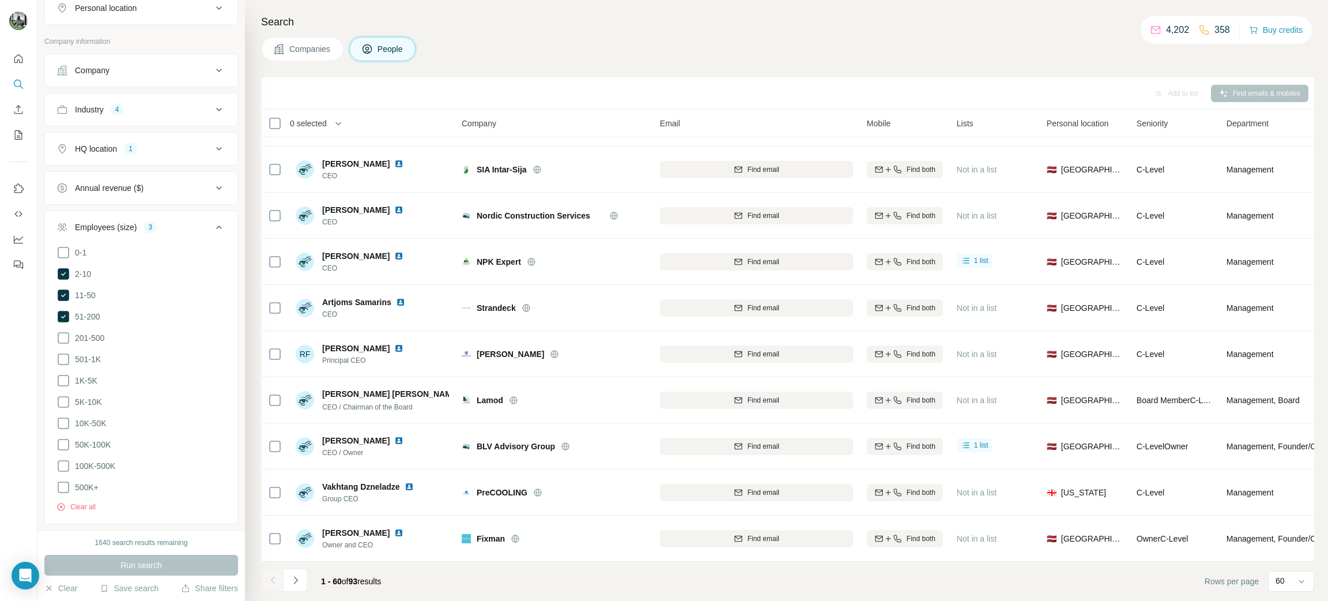
click at [275, 580] on div at bounding box center [272, 579] width 23 height 23
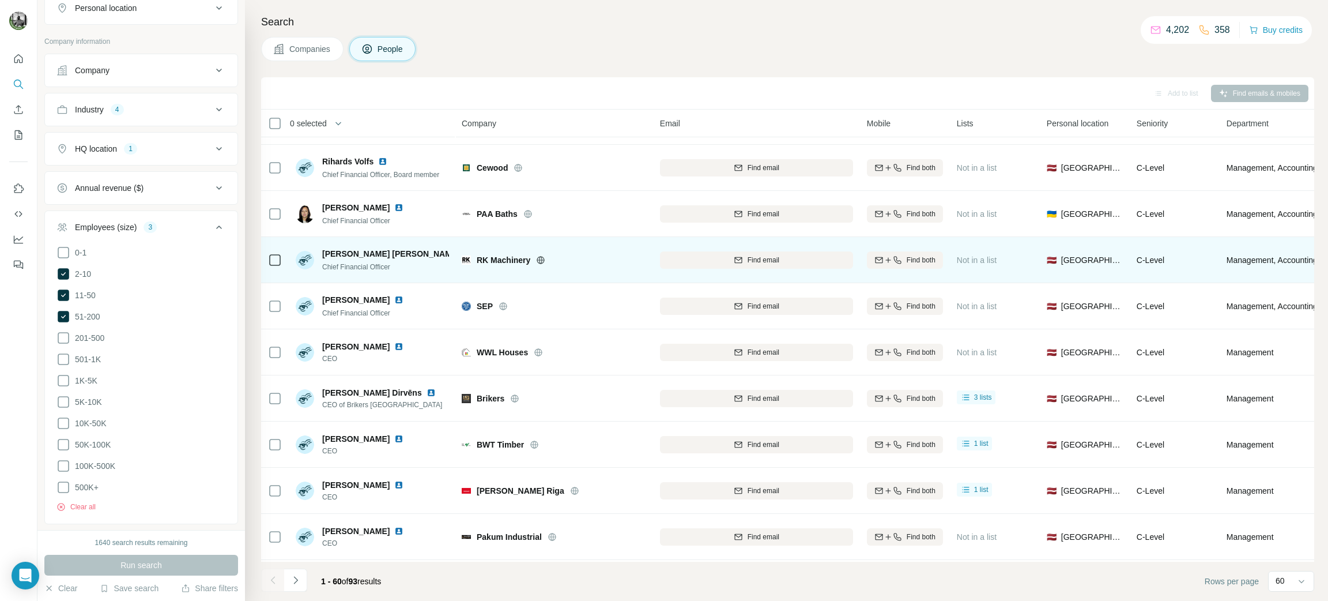
scroll to position [0, 0]
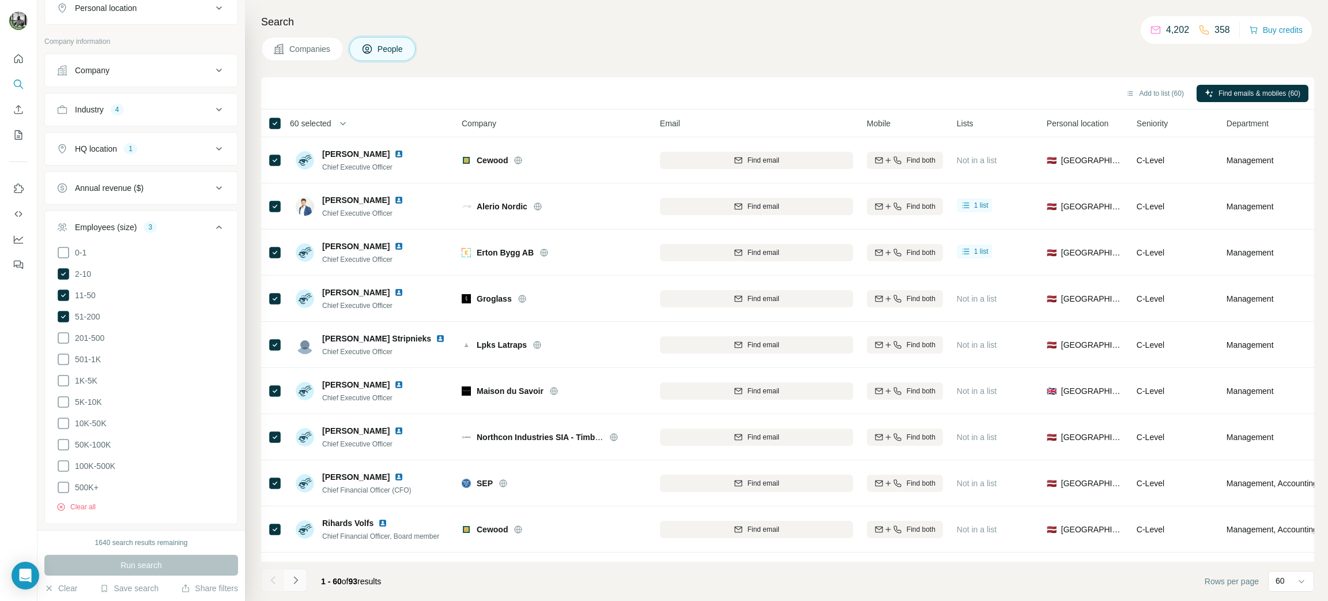
click at [293, 583] on icon "Navigate to next page" at bounding box center [296, 580] width 12 height 12
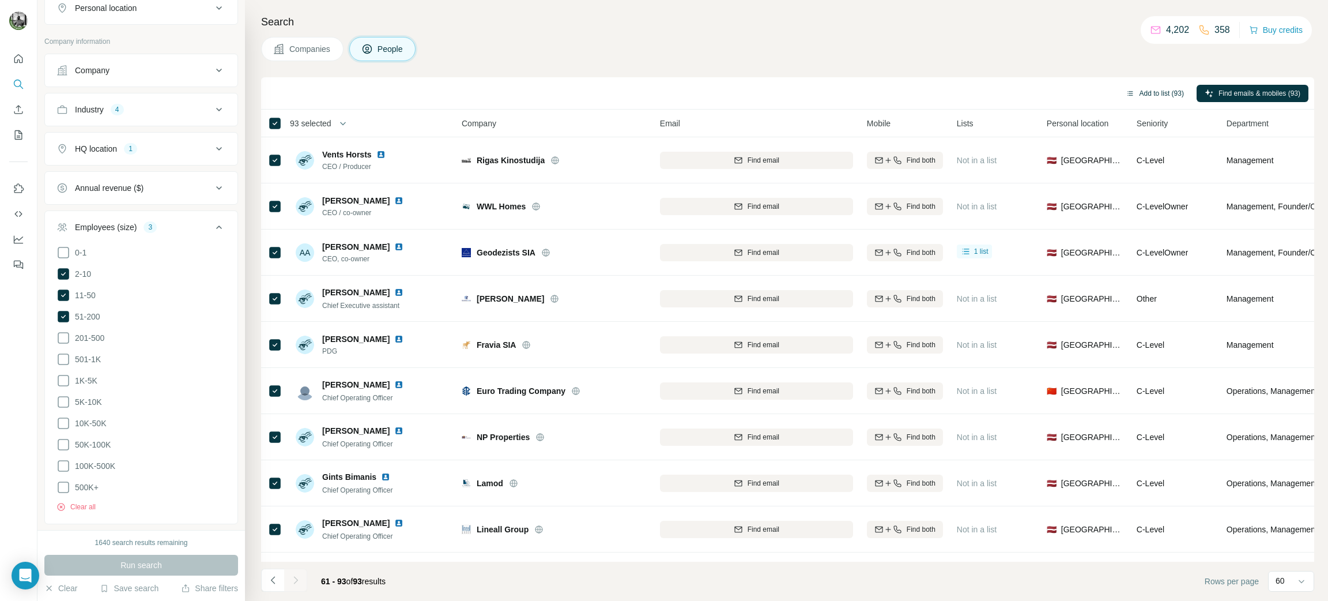
click at [1132, 86] on button "Add to list (93)" at bounding box center [1155, 93] width 74 height 17
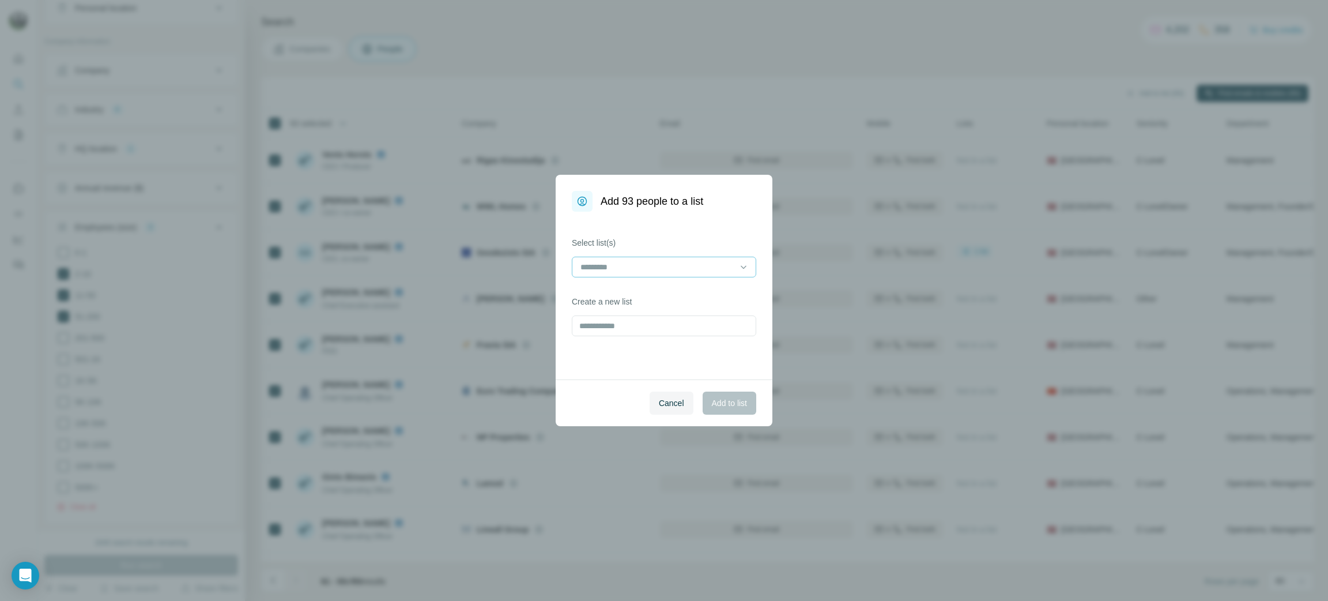
click at [631, 272] on input at bounding box center [657, 267] width 156 height 13
click at [635, 266] on input at bounding box center [657, 267] width 156 height 13
click at [617, 217] on div "Select list(s) Create a new list" at bounding box center [664, 296] width 217 height 168
click at [616, 325] on input "text" at bounding box center [664, 325] width 184 height 21
type input "*"
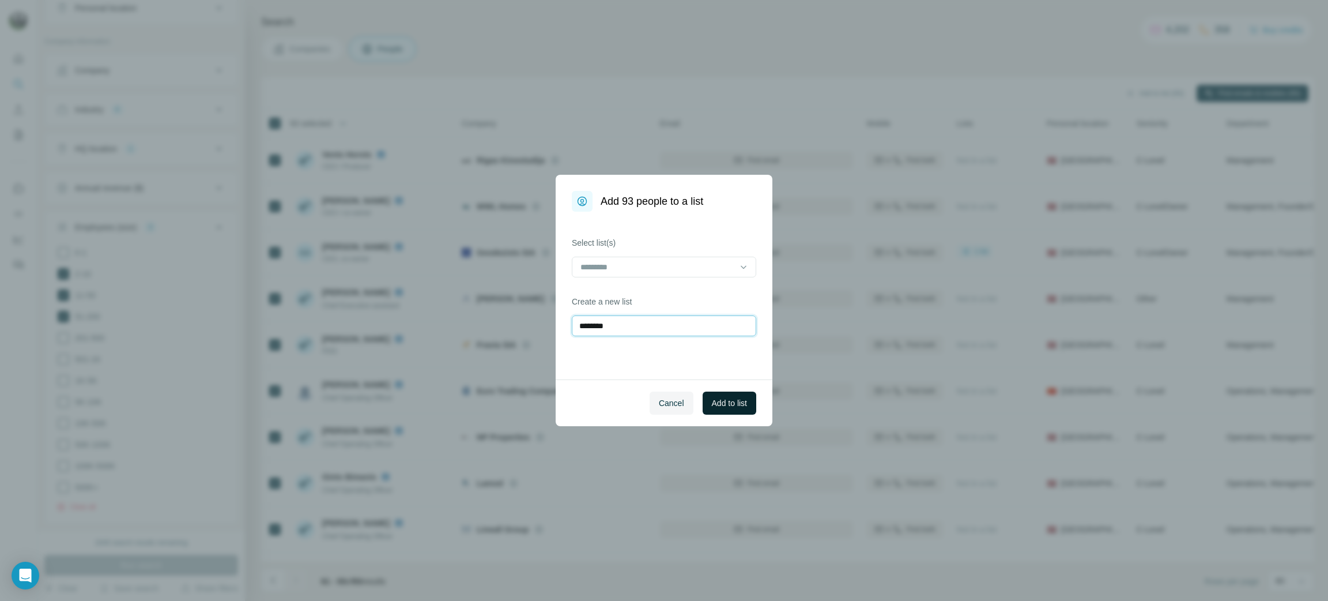
type input "********"
click at [721, 401] on span "Add to list" at bounding box center [729, 403] width 35 height 12
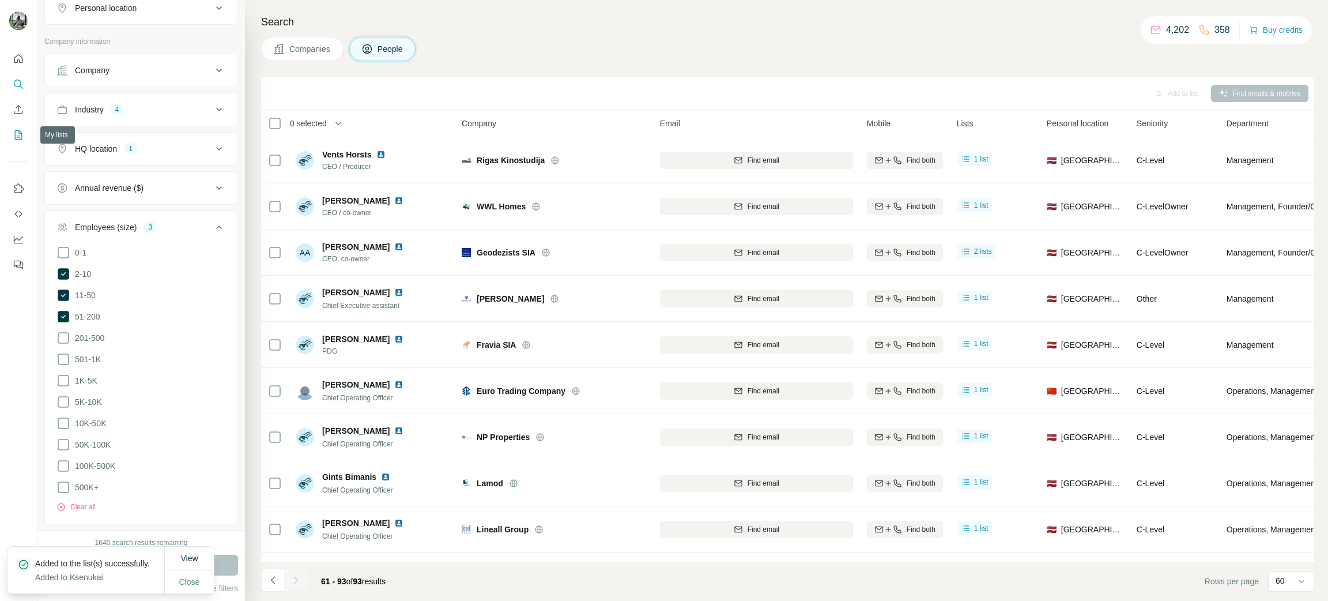
click at [14, 127] on button "My lists" at bounding box center [18, 135] width 18 height 21
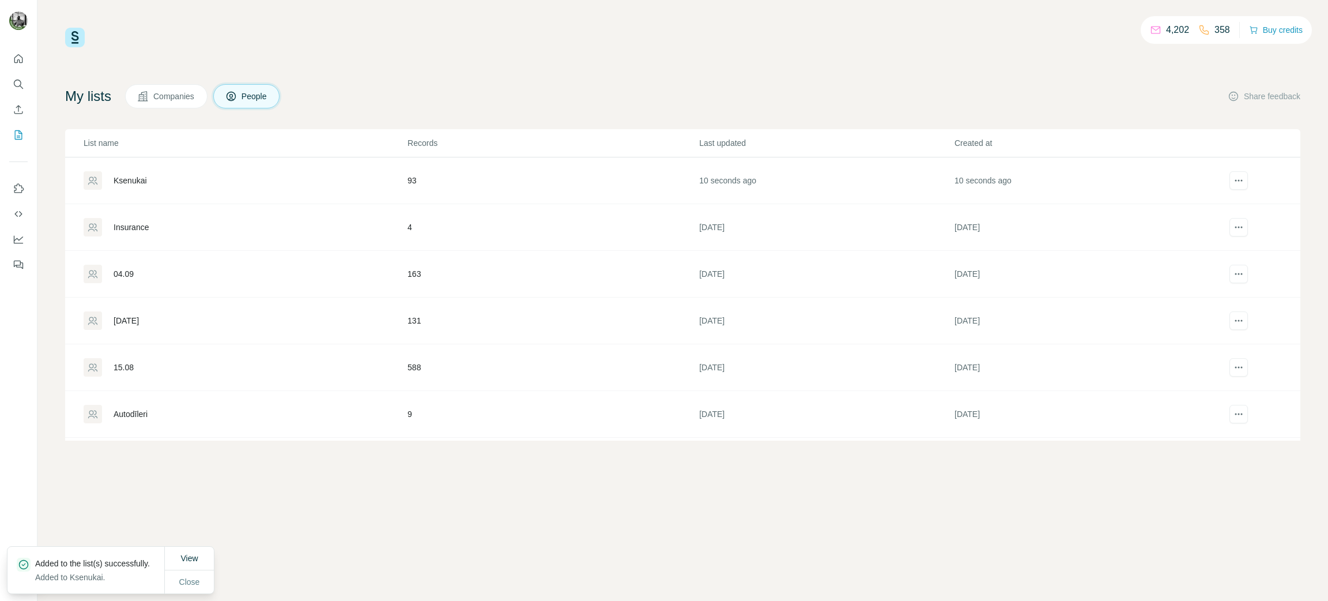
click at [138, 172] on div "Ksenukai" at bounding box center [245, 180] width 323 height 18
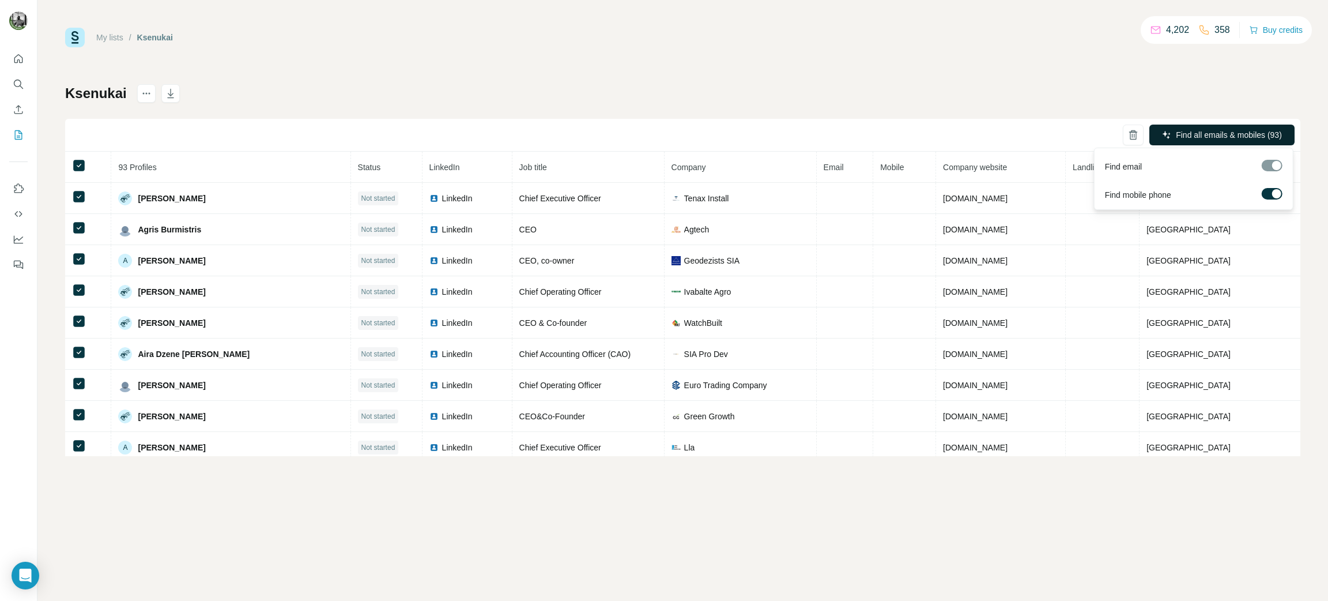
click at [1206, 131] on span "Find all emails & mobiles (93)" at bounding box center [1229, 135] width 106 height 12
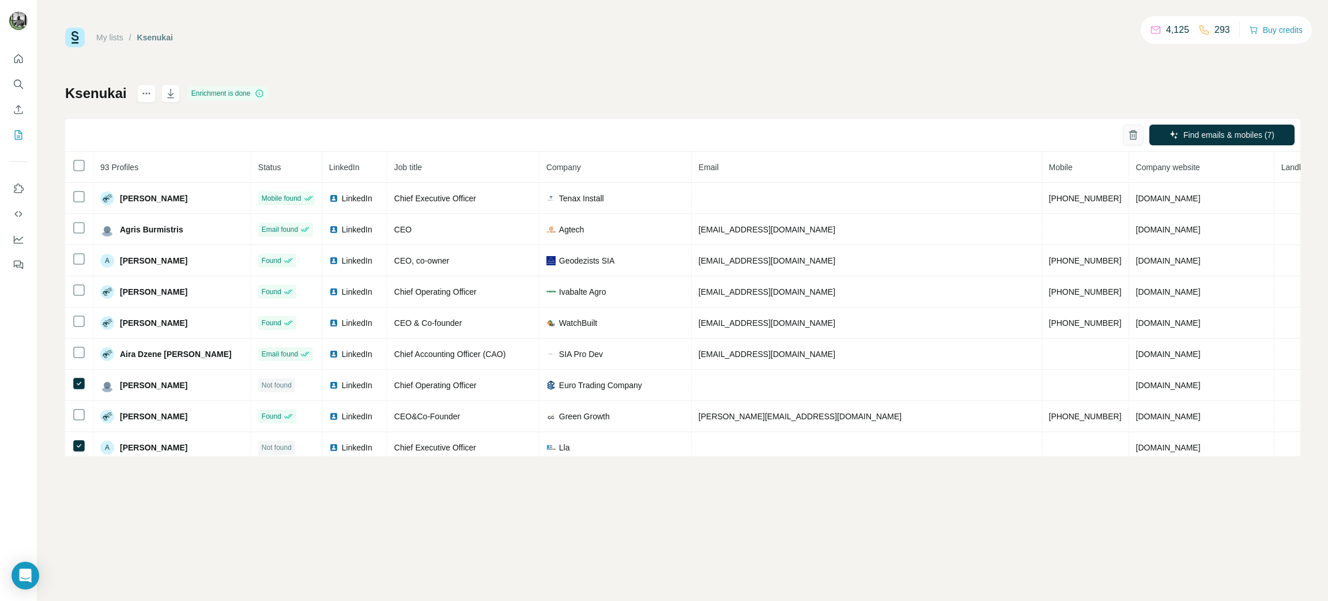
click at [1133, 133] on icon "button" at bounding box center [1133, 135] width 12 height 12
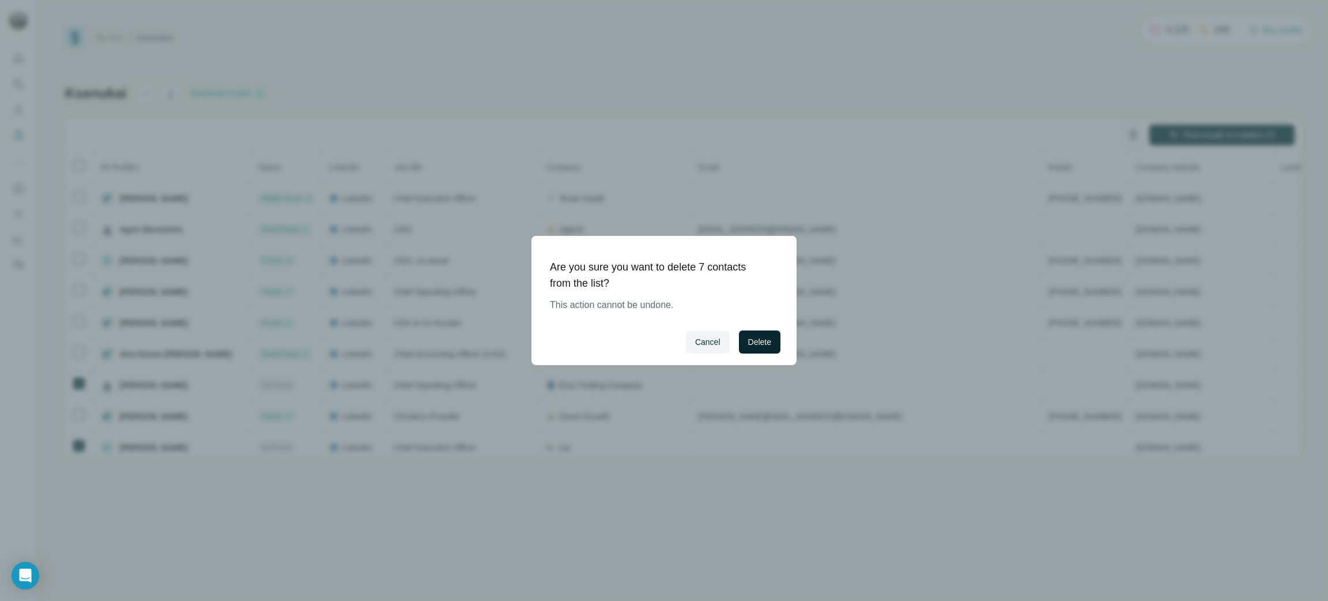
click at [752, 340] on span "Delete" at bounding box center [759, 342] width 23 height 12
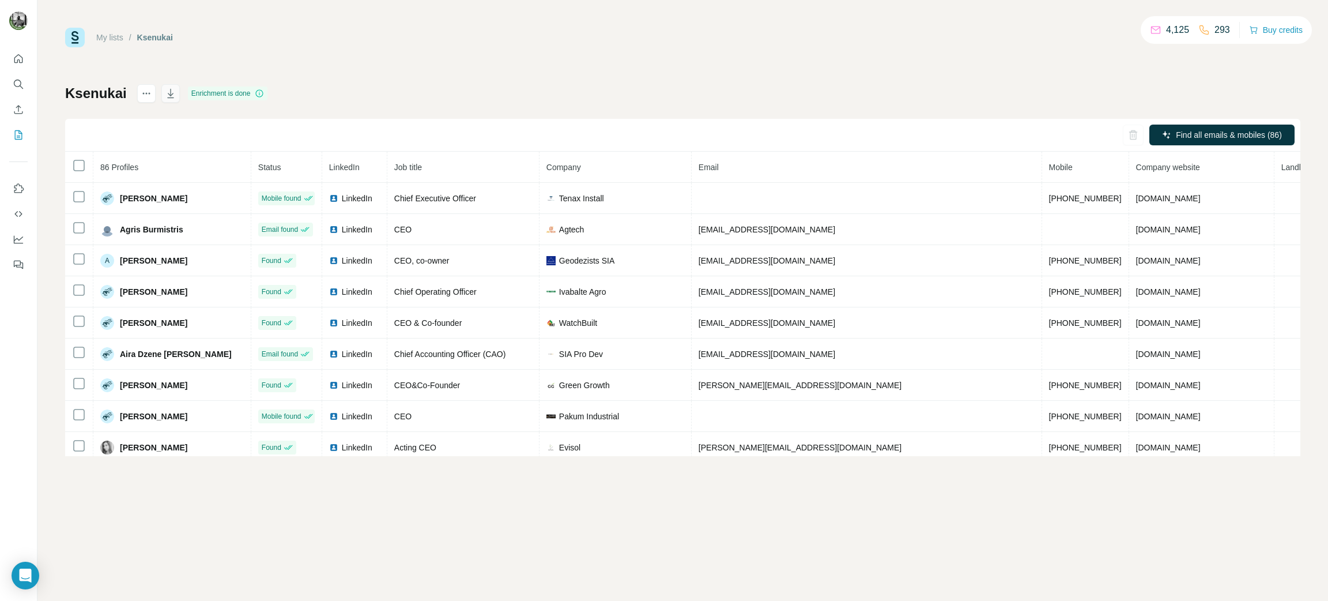
click at [174, 91] on icon "button" at bounding box center [171, 94] width 12 height 12
click at [18, 84] on icon "Search" at bounding box center [19, 84] width 12 height 12
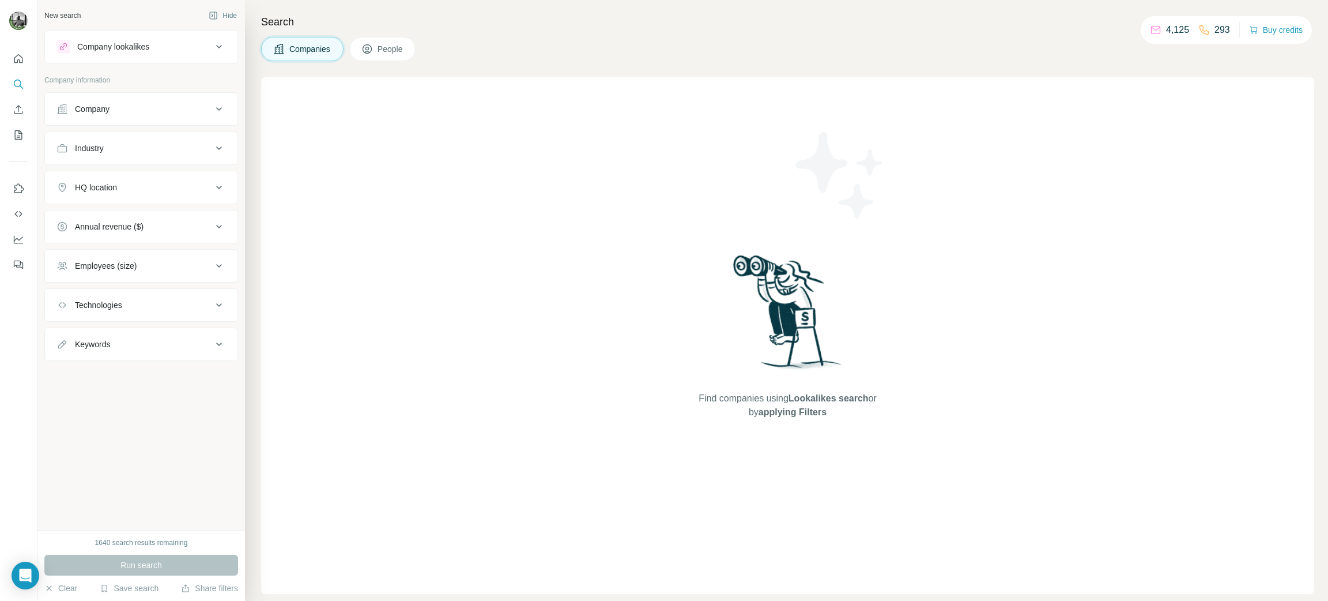
click at [203, 152] on div "Industry" at bounding box center [134, 148] width 156 height 12
click at [154, 176] on input at bounding box center [135, 177] width 142 height 13
click at [156, 171] on input at bounding box center [135, 177] width 142 height 13
